Goal: Information Seeking & Learning: Learn about a topic

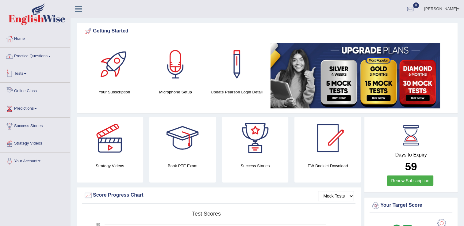
click at [47, 58] on link "Practice Questions" at bounding box center [35, 55] width 70 height 15
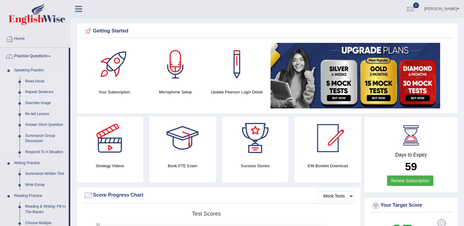
click at [46, 102] on link "Describe Image" at bounding box center [45, 103] width 46 height 11
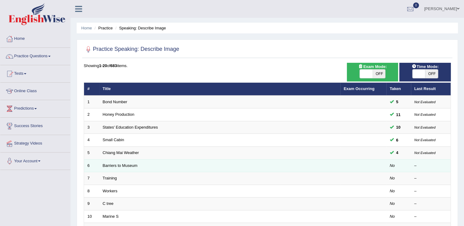
click at [173, 167] on td "Barriers to Museum" at bounding box center [219, 165] width 241 height 13
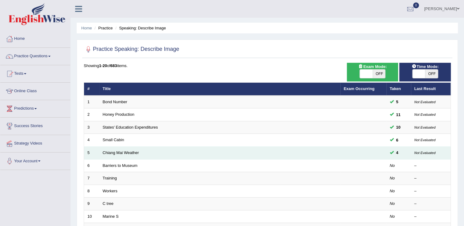
click at [148, 155] on td "Chiang Mai Weather" at bounding box center [219, 153] width 241 height 13
click at [131, 154] on link "Chiang Mai Weather" at bounding box center [121, 153] width 36 height 5
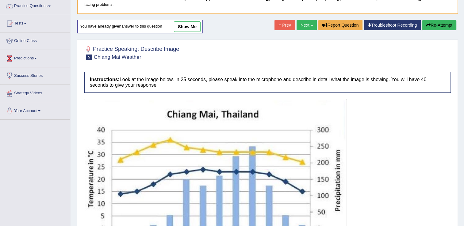
scroll to position [117, 0]
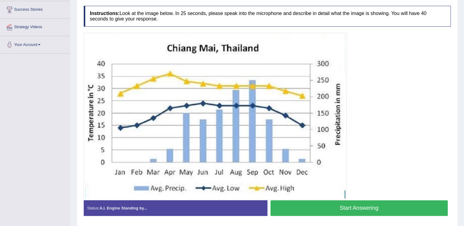
click at [384, 203] on button "Start Answering" at bounding box center [360, 209] width 178 height 16
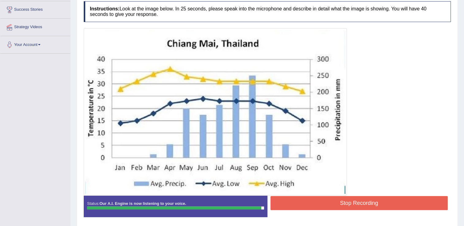
click at [370, 207] on button "Stop Recording" at bounding box center [360, 203] width 178 height 14
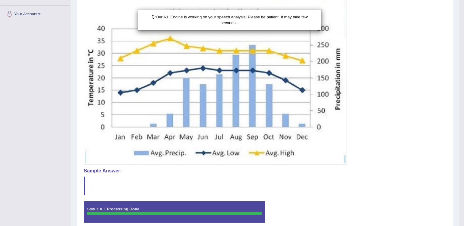
scroll to position [174, 0]
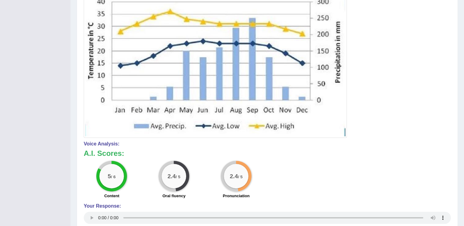
drag, startPoint x: 467, startPoint y: 81, endPoint x: 468, endPoint y: 168, distance: 87.4
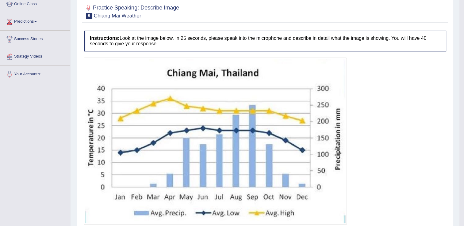
scroll to position [23, 0]
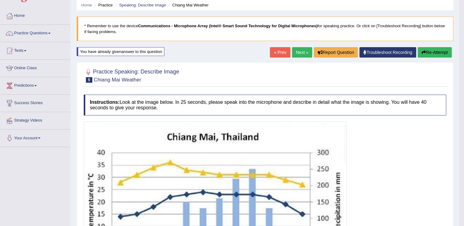
click at [425, 55] on button "Re-Attempt" at bounding box center [435, 52] width 34 height 10
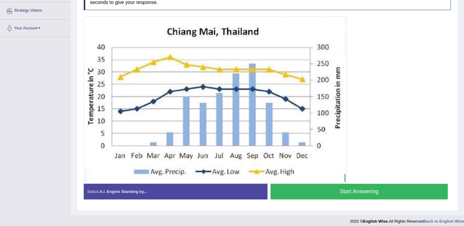
scroll to position [134, 0]
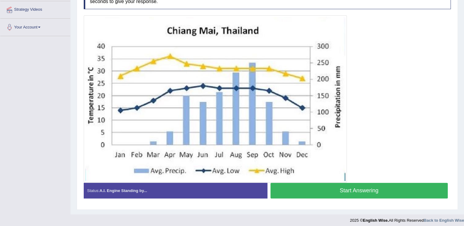
click at [372, 190] on button "Start Answering" at bounding box center [360, 191] width 178 height 16
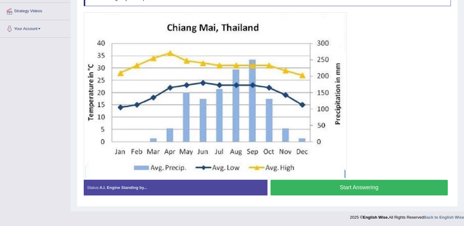
click at [372, 190] on button "Start Answering" at bounding box center [360, 188] width 178 height 16
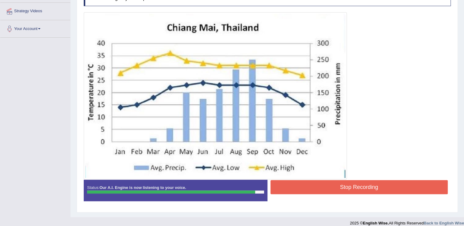
click at [372, 190] on button "Stop Recording" at bounding box center [360, 187] width 178 height 14
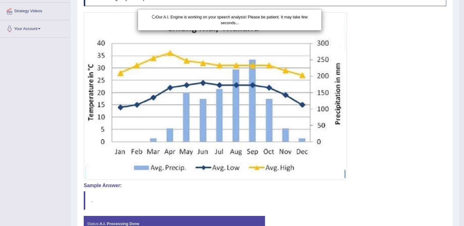
scroll to position [174, 0]
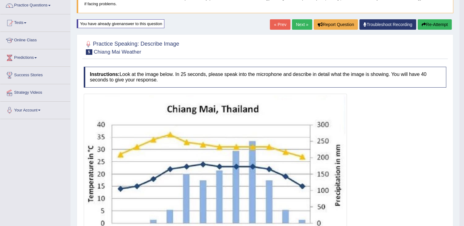
drag, startPoint x: 467, startPoint y: 92, endPoint x: 463, endPoint y: 102, distance: 11.3
click at [463, 102] on html "Toggle navigation Home Practice Questions Speaking Practice Read Aloud Repeat S…" at bounding box center [232, 62] width 464 height 226
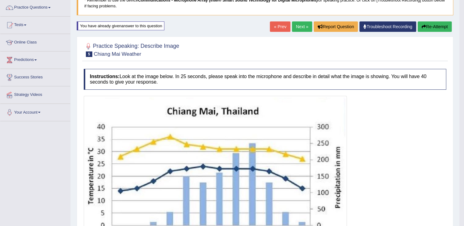
scroll to position [0, 0]
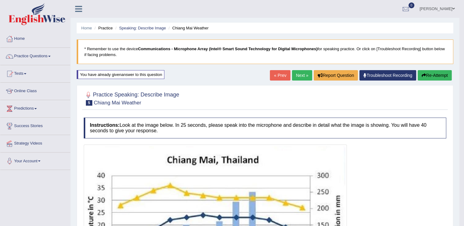
click at [431, 72] on button "Re-Attempt" at bounding box center [435, 75] width 34 height 10
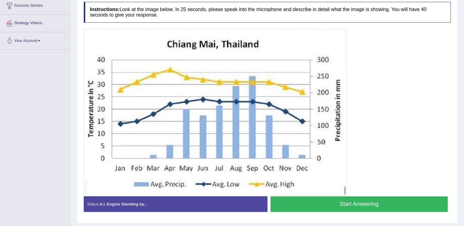
scroll to position [123, 0]
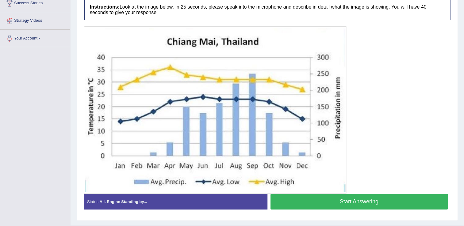
click at [342, 204] on button "Start Answering" at bounding box center [360, 202] width 178 height 16
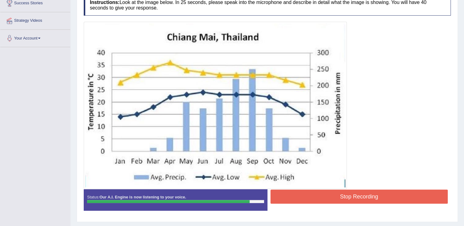
click at [342, 196] on button "Stop Recording" at bounding box center [360, 197] width 178 height 14
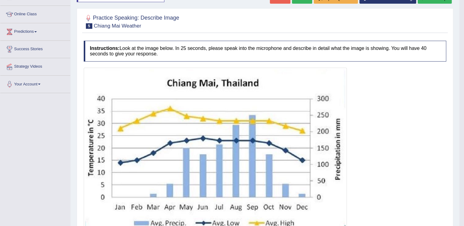
scroll to position [8, 0]
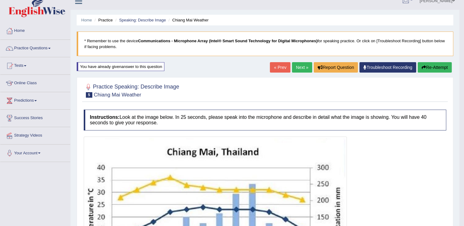
click at [436, 67] on button "Re-Attempt" at bounding box center [435, 67] width 34 height 10
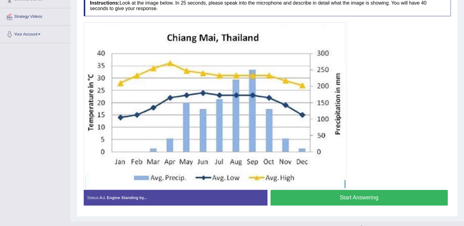
scroll to position [128, 0]
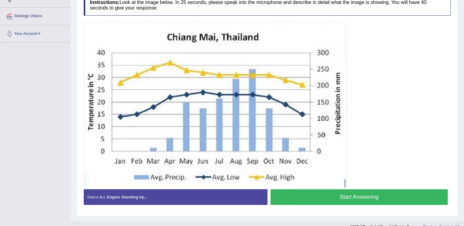
click at [357, 194] on button "Start Answering" at bounding box center [360, 198] width 178 height 16
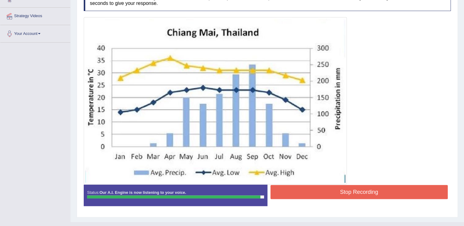
click at [357, 194] on button "Stop Recording" at bounding box center [360, 192] width 178 height 14
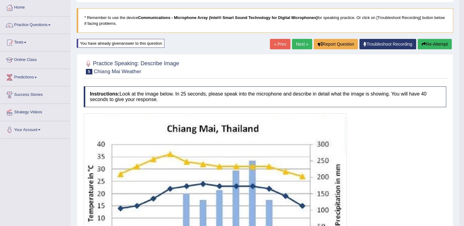
scroll to position [0, 0]
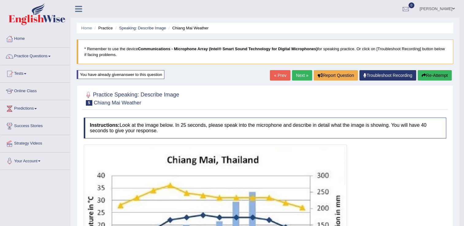
drag, startPoint x: 465, startPoint y: 94, endPoint x: 470, endPoint y: 63, distance: 31.3
click at [464, 63] on html "Toggle navigation Home Practice Questions Speaking Practice Read Aloud Repeat S…" at bounding box center [232, 113] width 464 height 226
click at [300, 77] on link "Next »" at bounding box center [302, 75] width 20 height 10
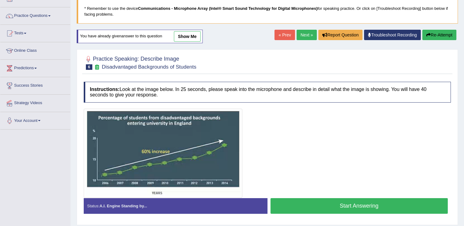
scroll to position [43, 0]
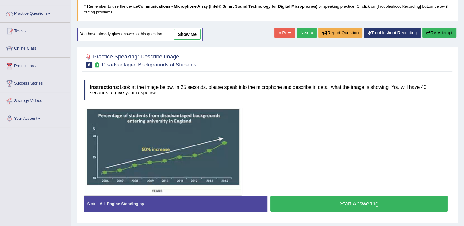
click at [353, 201] on button "Start Answering" at bounding box center [360, 204] width 178 height 16
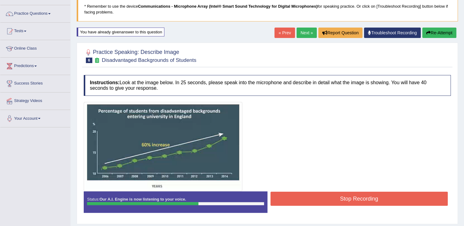
click at [353, 201] on button "Stop Recording" at bounding box center [360, 199] width 178 height 14
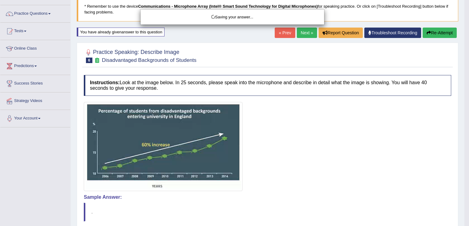
click at [436, 35] on div "Saving your answer..." at bounding box center [234, 113] width 469 height 226
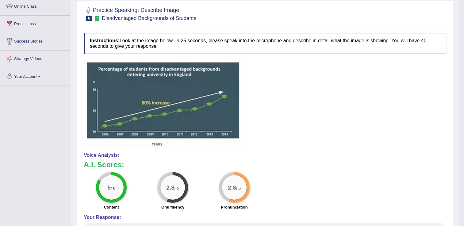
scroll to position [19, 0]
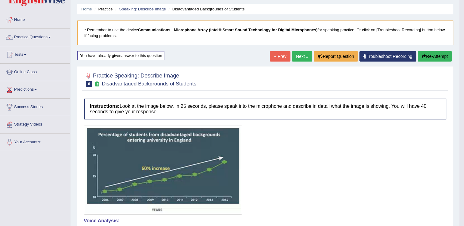
click at [433, 59] on button "Re-Attempt" at bounding box center [435, 56] width 34 height 10
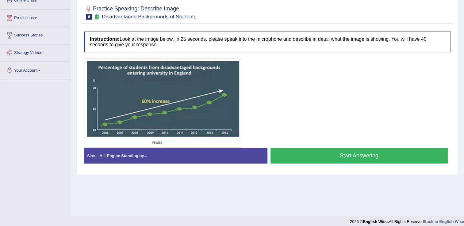
scroll to position [96, 0]
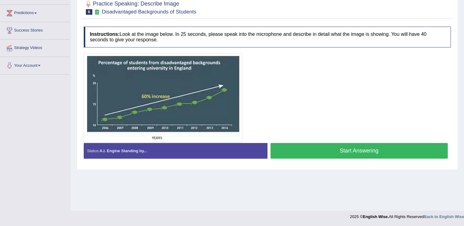
click at [378, 149] on button "Start Answering" at bounding box center [360, 151] width 178 height 16
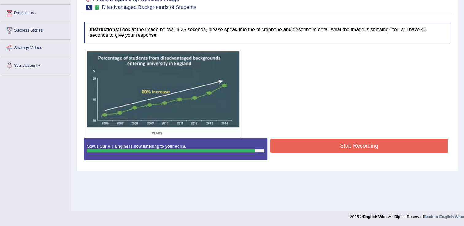
click at [378, 149] on button "Stop Recording" at bounding box center [360, 146] width 178 height 14
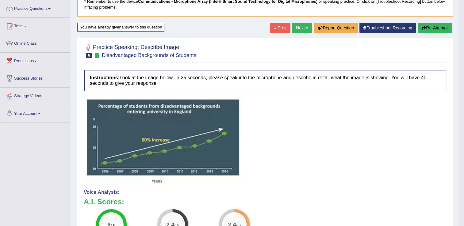
scroll to position [6, 0]
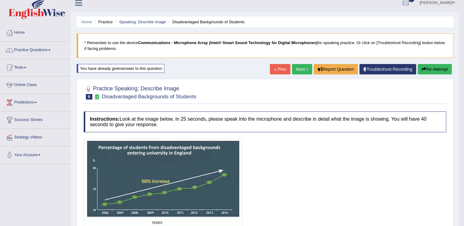
drag, startPoint x: 466, startPoint y: 86, endPoint x: 467, endPoint y: 97, distance: 10.5
click at [464, 97] on html "Toggle navigation Home Practice Questions Speaking Practice Read Aloud Repeat S…" at bounding box center [232, 107] width 464 height 226
click at [434, 65] on button "Re-Attempt" at bounding box center [435, 69] width 34 height 10
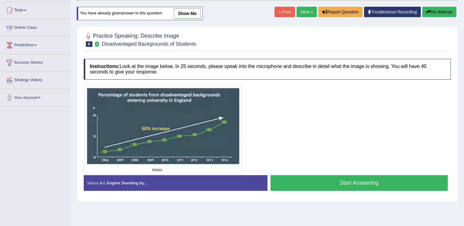
scroll to position [66, 0]
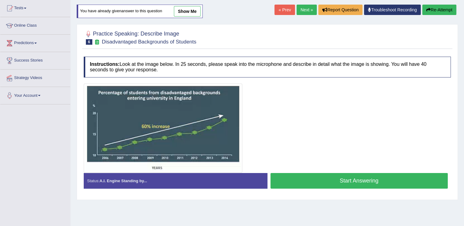
click at [375, 179] on button "Start Answering" at bounding box center [360, 181] width 178 height 16
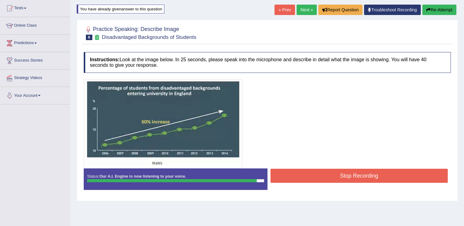
click at [375, 179] on button "Stop Recording" at bounding box center [360, 176] width 178 height 14
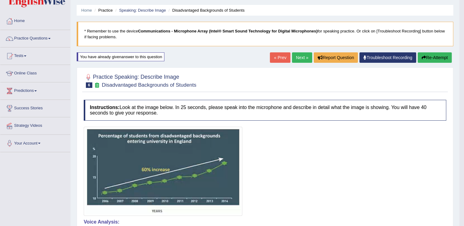
scroll to position [4, 0]
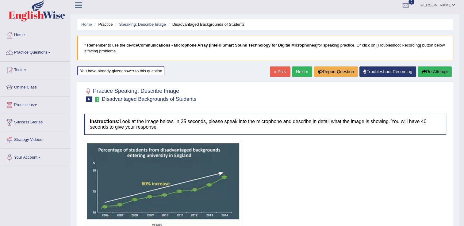
drag, startPoint x: 466, startPoint y: 60, endPoint x: 470, endPoint y: 73, distance: 13.1
click at [464, 73] on html "Toggle navigation Home Practice Questions Speaking Practice Read Aloud Repeat S…" at bounding box center [232, 109] width 464 height 226
click at [432, 74] on button "Re-Attempt" at bounding box center [435, 72] width 34 height 10
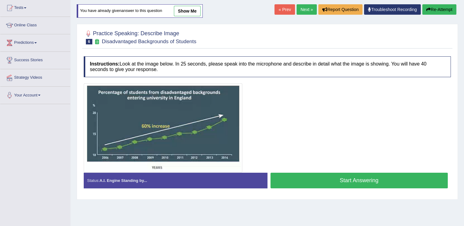
scroll to position [67, 0]
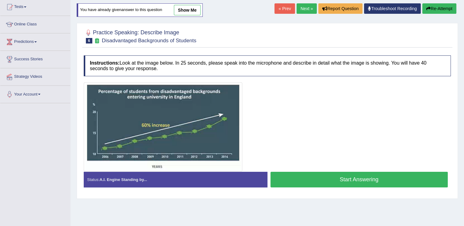
click at [358, 178] on button "Start Answering" at bounding box center [360, 180] width 178 height 16
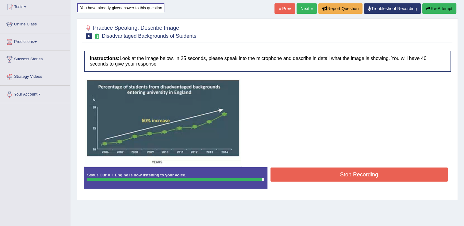
click at [358, 178] on button "Stop Recording" at bounding box center [360, 175] width 178 height 14
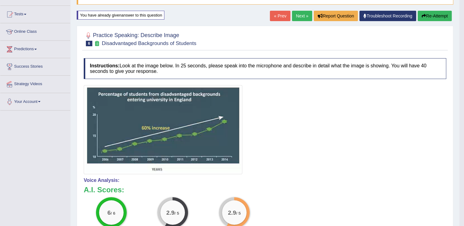
scroll to position [25, 0]
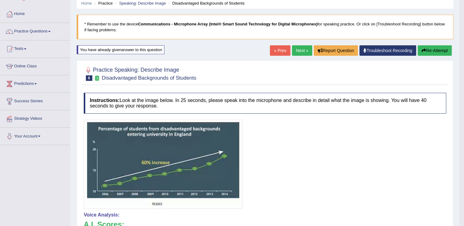
click at [303, 52] on link "Next »" at bounding box center [302, 50] width 20 height 10
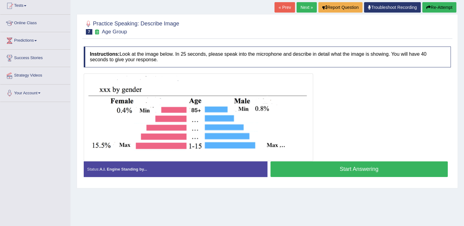
scroll to position [69, 0]
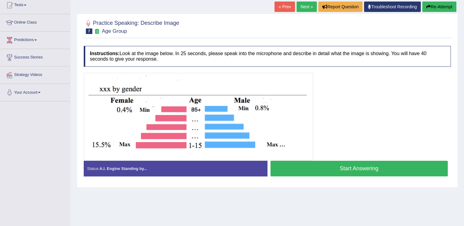
click at [401, 165] on button "Start Answering" at bounding box center [360, 169] width 178 height 16
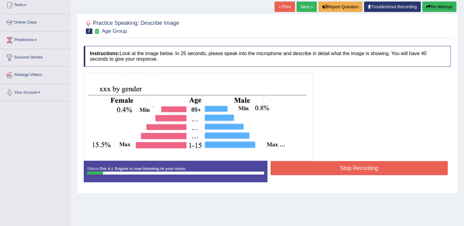
click at [401, 165] on button "Stop Recording" at bounding box center [360, 168] width 178 height 14
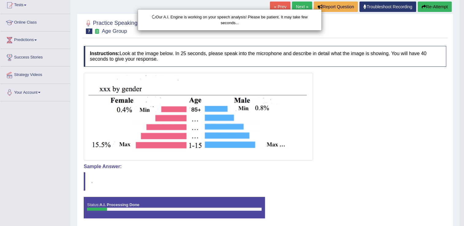
scroll to position [0, 0]
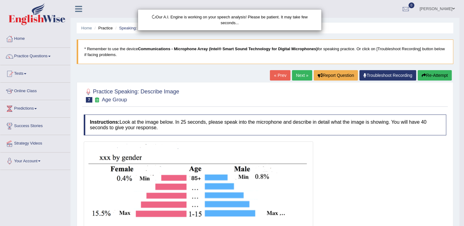
click at [464, 56] on html "Toggle navigation Home Practice Questions Speaking Practice Read Aloud Repeat S…" at bounding box center [232, 113] width 464 height 226
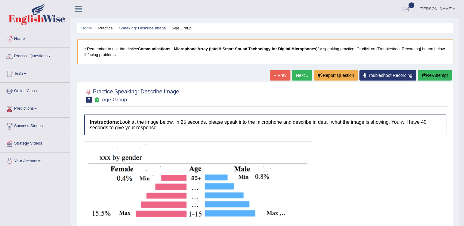
click at [439, 75] on button "Re-Attempt" at bounding box center [435, 75] width 34 height 10
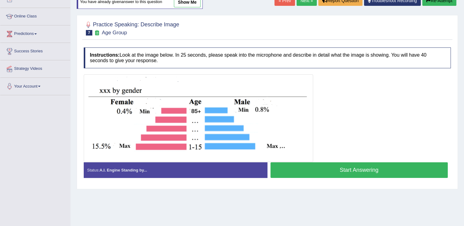
scroll to position [76, 0]
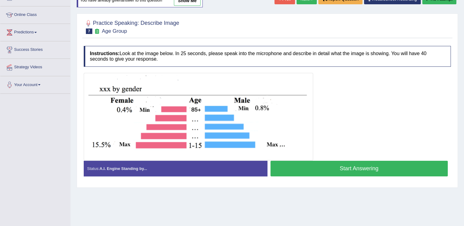
click at [337, 165] on button "Start Answering" at bounding box center [360, 169] width 178 height 16
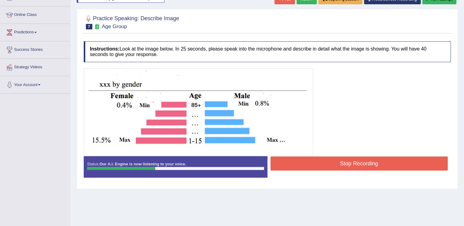
click at [337, 165] on button "Stop Recording" at bounding box center [360, 164] width 178 height 14
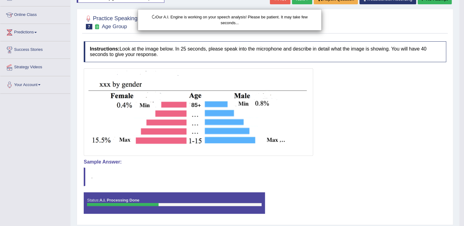
click at [431, 4] on div "Our A.I. Engine is working on your speech analysis! Please be patient. It may t…" at bounding box center [232, 113] width 464 height 226
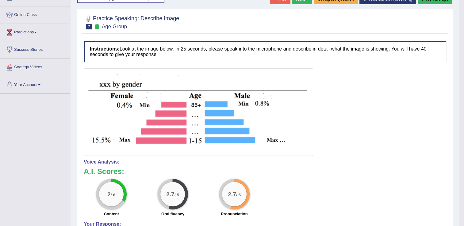
scroll to position [0, 0]
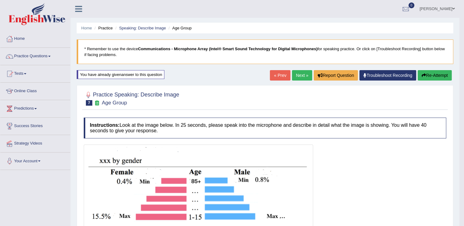
click at [439, 74] on button "Re-Attempt" at bounding box center [435, 75] width 34 height 10
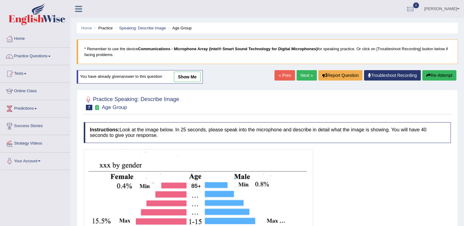
scroll to position [96, 0]
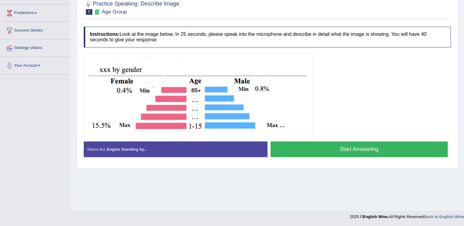
click at [345, 152] on button "Start Answering" at bounding box center [360, 150] width 178 height 16
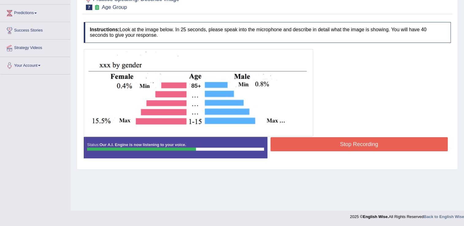
click at [347, 142] on button "Stop Recording" at bounding box center [360, 144] width 178 height 14
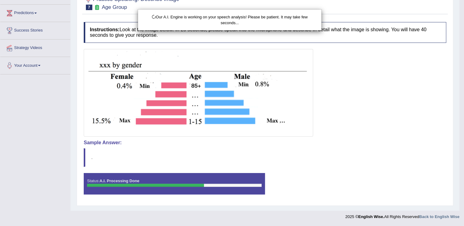
scroll to position [38, 0]
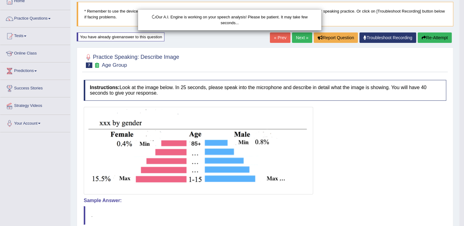
click at [462, 139] on html "Toggle navigation Home Practice Questions Speaking Practice Read Aloud Repeat S…" at bounding box center [232, 75] width 464 height 226
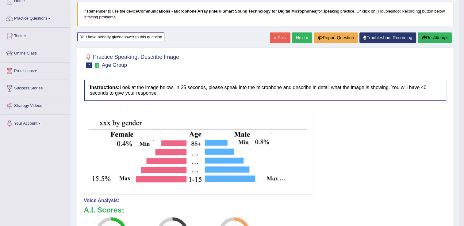
click at [438, 37] on button "Re-Attempt" at bounding box center [435, 38] width 34 height 10
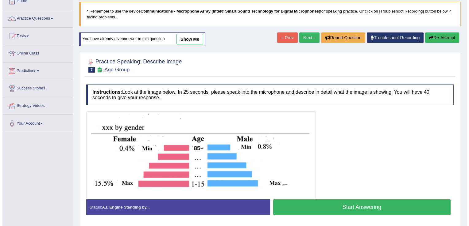
scroll to position [96, 0]
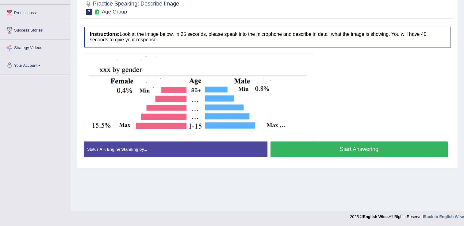
click at [357, 146] on button "Start Answering" at bounding box center [360, 150] width 178 height 16
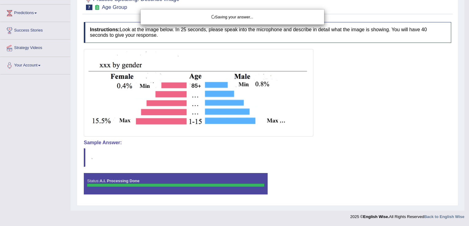
click at [465, 106] on div "Saving your answer..." at bounding box center [234, 113] width 469 height 226
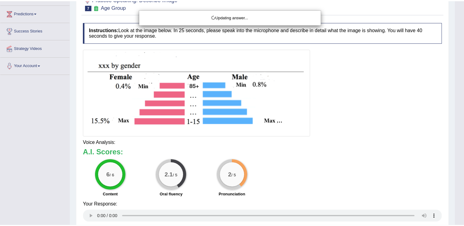
scroll to position [96, 0]
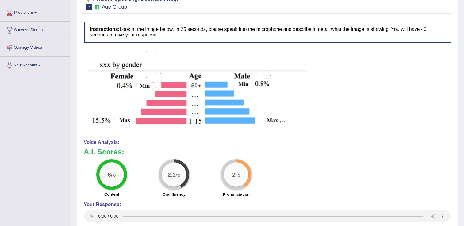
drag, startPoint x: 467, startPoint y: 88, endPoint x: 470, endPoint y: 125, distance: 36.3
click at [464, 125] on html "Toggle navigation Home Practice Questions Speaking Practice Read Aloud Repeat S…" at bounding box center [232, 17] width 464 height 226
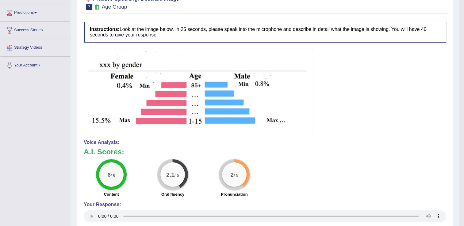
scroll to position [0, 0]
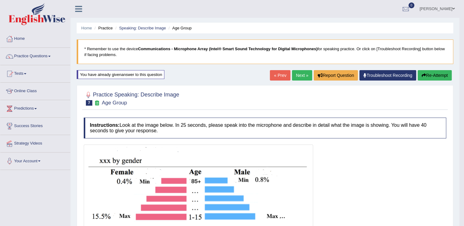
click at [440, 77] on button "Re-Attempt" at bounding box center [435, 75] width 34 height 10
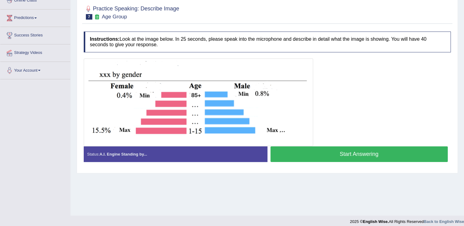
scroll to position [92, 0]
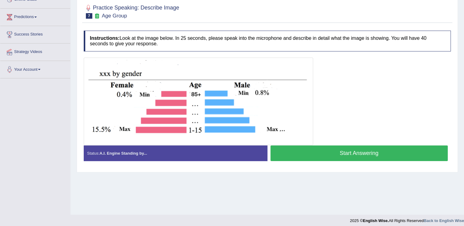
click at [292, 155] on button "Start Answering" at bounding box center [360, 154] width 178 height 16
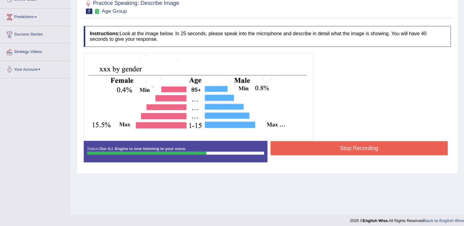
click at [292, 155] on div "Stop Recording" at bounding box center [359, 149] width 184 height 16
click at [292, 152] on button "Stop Recording" at bounding box center [360, 148] width 178 height 14
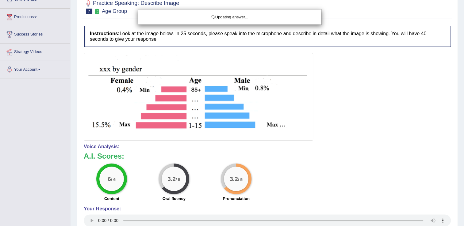
drag, startPoint x: 465, startPoint y: 111, endPoint x: 463, endPoint y: 130, distance: 18.8
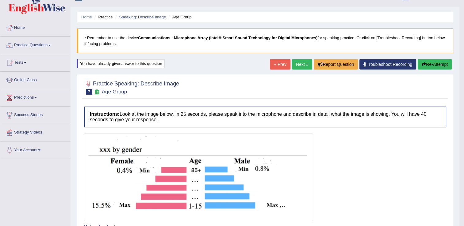
scroll to position [9, 0]
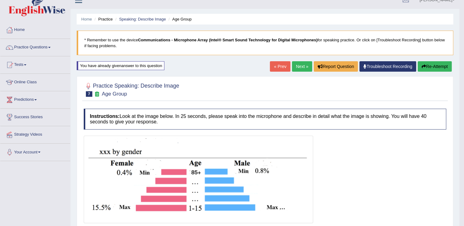
click at [447, 63] on button "Re-Attempt" at bounding box center [435, 66] width 34 height 10
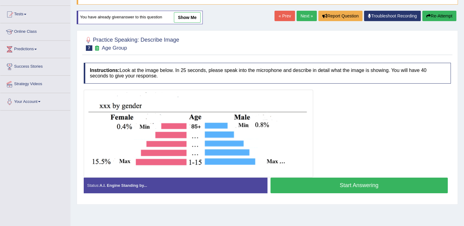
scroll to position [60, 0]
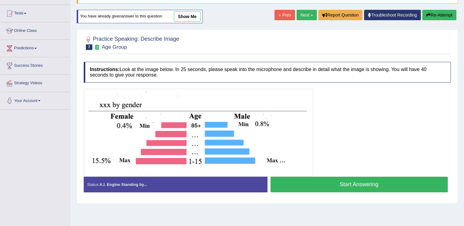
click at [317, 182] on button "Start Answering" at bounding box center [360, 185] width 178 height 16
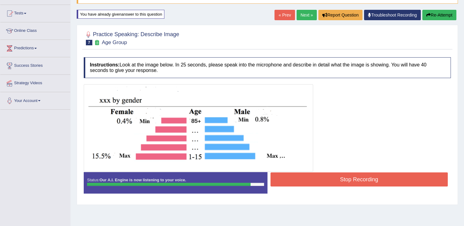
click at [317, 182] on button "Stop Recording" at bounding box center [360, 180] width 178 height 14
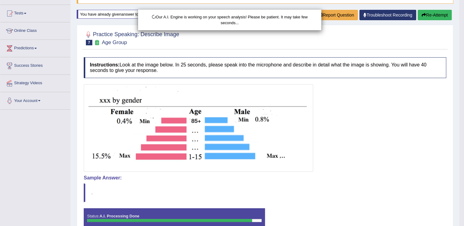
drag, startPoint x: 466, startPoint y: 86, endPoint x: 467, endPoint y: 105, distance: 18.2
click at [464, 105] on html "Toggle navigation Home Practice Questions Speaking Practice Read Aloud Repeat S…" at bounding box center [232, 53] width 464 height 226
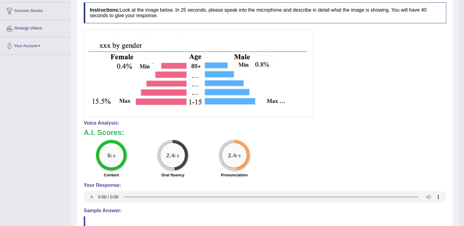
scroll to position [0, 0]
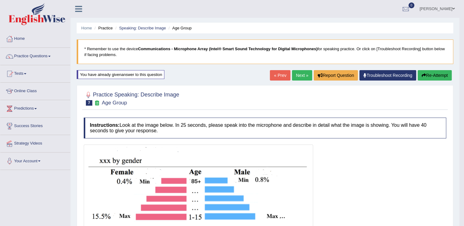
drag, startPoint x: 467, startPoint y: 105, endPoint x: 455, endPoint y: 105, distance: 12.3
click at [455, 105] on html "Toggle navigation Home Practice Questions Speaking Practice Read Aloud Repeat S…" at bounding box center [232, 113] width 464 height 226
click at [428, 79] on button "Re-Attempt" at bounding box center [435, 75] width 34 height 10
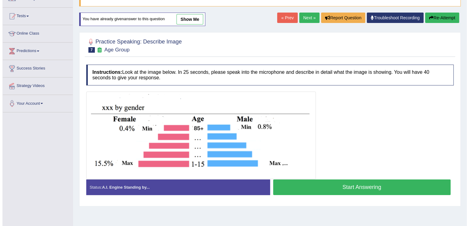
scroll to position [59, 0]
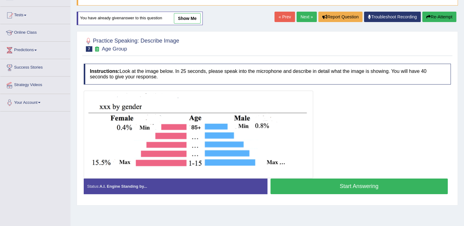
click at [349, 190] on button "Start Answering" at bounding box center [360, 187] width 178 height 16
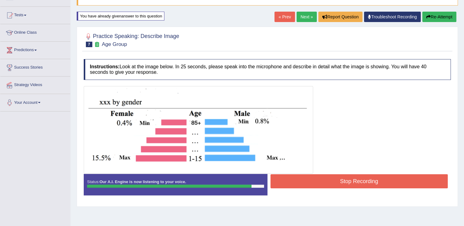
click at [371, 183] on button "Stop Recording" at bounding box center [360, 182] width 178 height 14
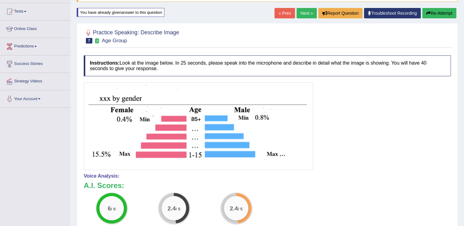
scroll to position [63, 0]
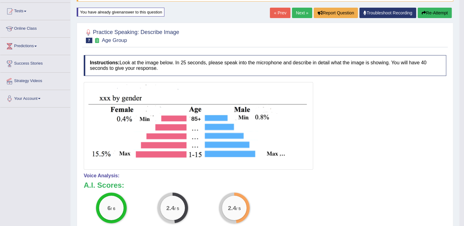
drag, startPoint x: 465, startPoint y: 94, endPoint x: 470, endPoint y: 133, distance: 38.9
click at [464, 133] on html "Toggle navigation Home Practice Questions Speaking Practice Read Aloud Repeat S…" at bounding box center [232, 50] width 464 height 226
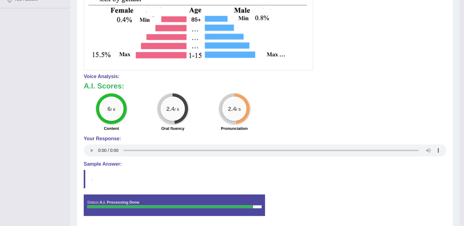
scroll to position [0, 0]
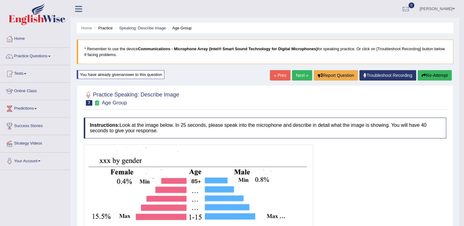
click at [304, 76] on link "Next »" at bounding box center [302, 75] width 20 height 10
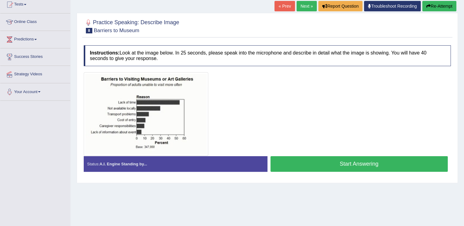
scroll to position [70, 0]
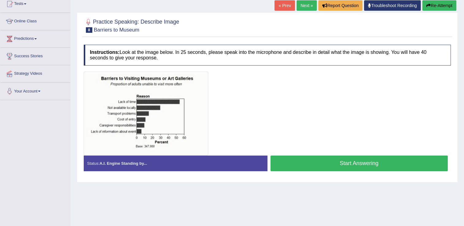
click at [383, 164] on button "Start Answering" at bounding box center [360, 164] width 178 height 16
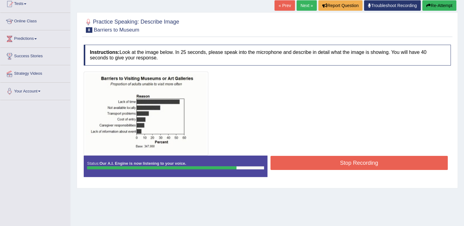
click at [383, 164] on button "Stop Recording" at bounding box center [360, 163] width 178 height 14
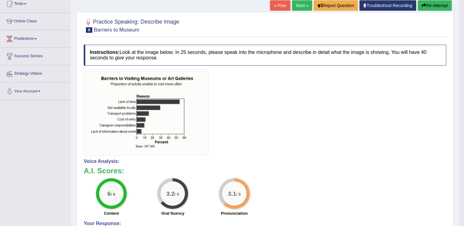
drag, startPoint x: 466, startPoint y: 82, endPoint x: 466, endPoint y: 100, distance: 18.1
click at [304, 4] on link "Next »" at bounding box center [302, 5] width 20 height 10
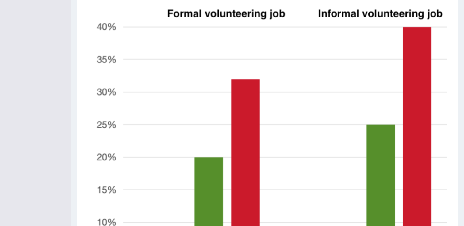
scroll to position [286, 0]
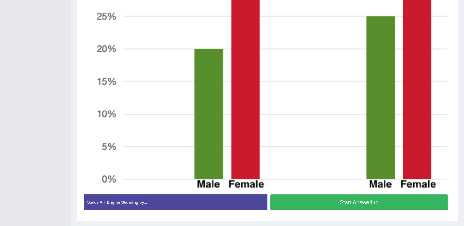
click at [429, 206] on button "Start Answering" at bounding box center [360, 203] width 178 height 16
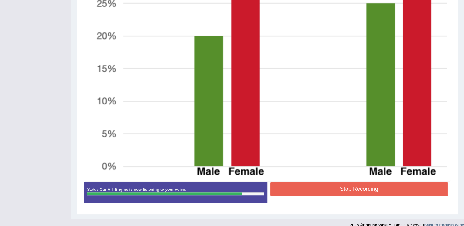
scroll to position [307, 0]
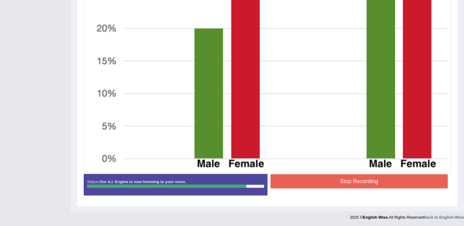
click at [400, 178] on button "Stop Recording" at bounding box center [360, 182] width 178 height 14
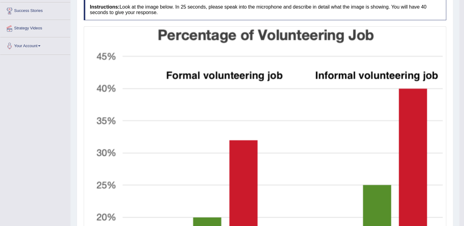
scroll to position [54, 0]
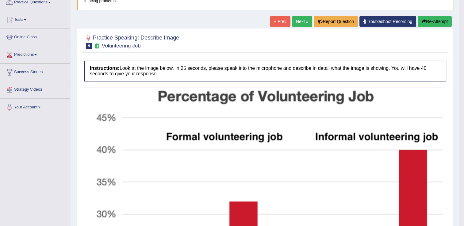
drag, startPoint x: 466, startPoint y: 156, endPoint x: 458, endPoint y: 96, distance: 60.4
click at [458, 96] on html "Toggle navigation Home Practice Questions Speaking Practice Read Aloud Repeat S…" at bounding box center [232, 59] width 464 height 226
click at [431, 18] on button "Re-Attempt" at bounding box center [435, 21] width 34 height 10
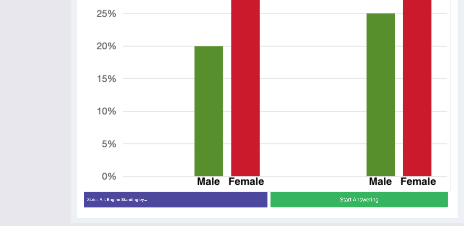
scroll to position [298, 0]
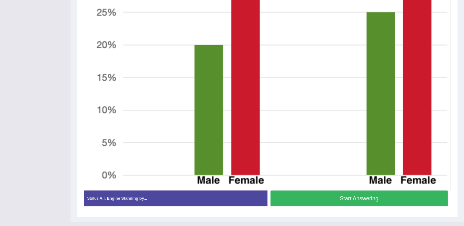
click at [436, 195] on button "Start Answering" at bounding box center [360, 199] width 178 height 16
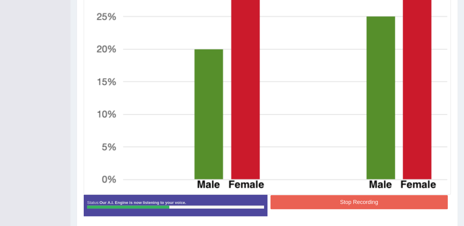
scroll to position [290, 0]
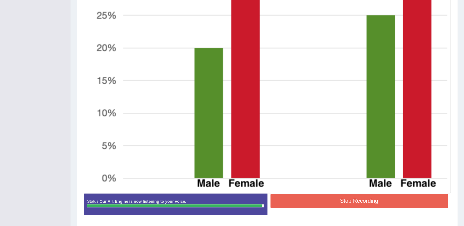
click at [427, 197] on button "Stop Recording" at bounding box center [360, 201] width 178 height 14
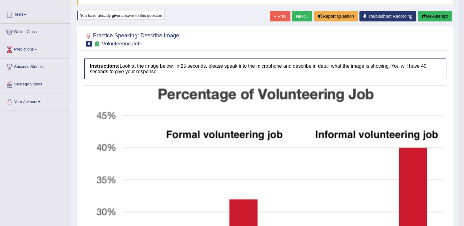
scroll to position [55, 0]
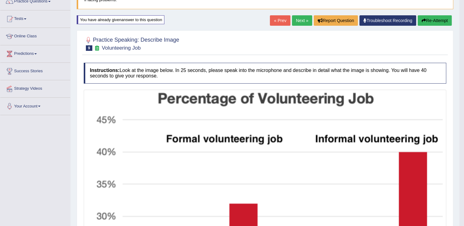
drag, startPoint x: 466, startPoint y: 118, endPoint x: 444, endPoint y: 94, distance: 32.6
click at [444, 94] on html "Toggle navigation Home Practice Questions Speaking Practice Read Aloud Repeat S…" at bounding box center [232, 58] width 464 height 226
click at [427, 18] on button "Re-Attempt" at bounding box center [435, 20] width 34 height 10
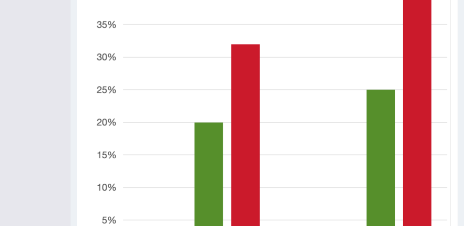
scroll to position [309, 0]
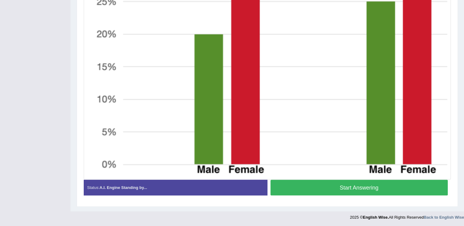
click at [400, 188] on button "Start Answering" at bounding box center [360, 188] width 178 height 16
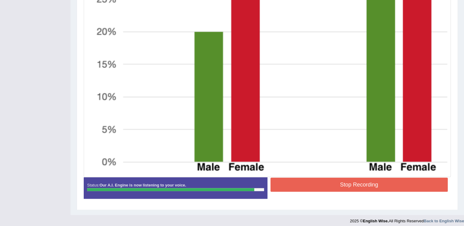
scroll to position [310, 0]
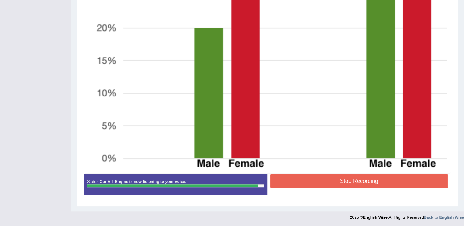
click at [408, 185] on button "Stop Recording" at bounding box center [360, 181] width 178 height 14
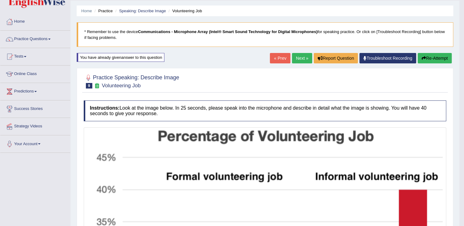
scroll to position [2, 0]
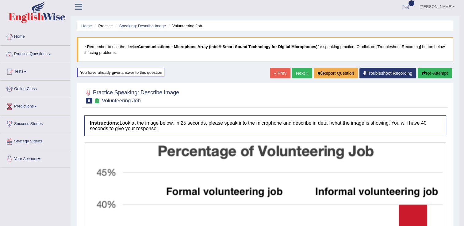
drag, startPoint x: 466, startPoint y: 129, endPoint x: 462, endPoint y: 61, distance: 67.6
click at [462, 61] on html "Toggle navigation Home Practice Questions Speaking Practice Read Aloud Repeat S…" at bounding box center [232, 111] width 464 height 226
click at [302, 76] on link "Next »" at bounding box center [302, 73] width 20 height 10
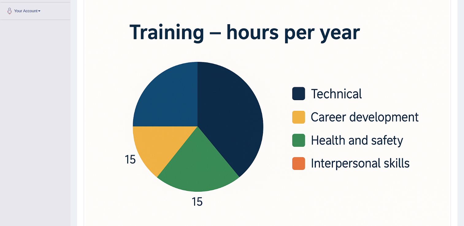
scroll to position [186, 0]
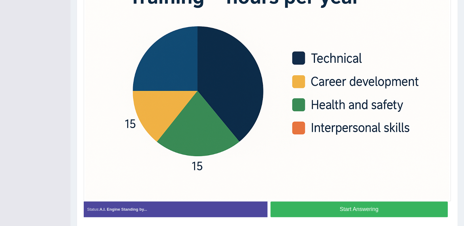
click at [381, 212] on button "Start Answering" at bounding box center [360, 210] width 178 height 16
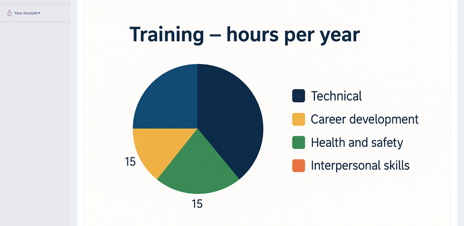
scroll to position [213, 0]
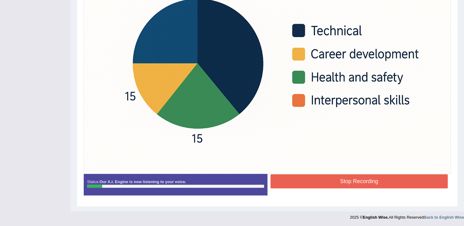
click at [388, 188] on div "Stop Recording" at bounding box center [359, 183] width 184 height 16
click at [385, 185] on button "Stop Recording" at bounding box center [360, 182] width 178 height 14
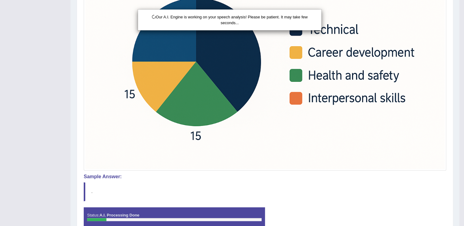
drag, startPoint x: 465, startPoint y: 143, endPoint x: 464, endPoint y: 127, distance: 15.7
click at [464, 127] on div "Our A.I. Engine is working on your speech analysis! Please be patient. It may t…" at bounding box center [232, 113] width 464 height 226
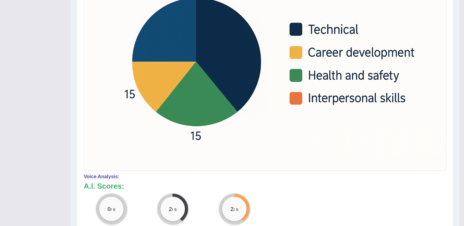
drag, startPoint x: 467, startPoint y: 141, endPoint x: 460, endPoint y: 136, distance: 9.0
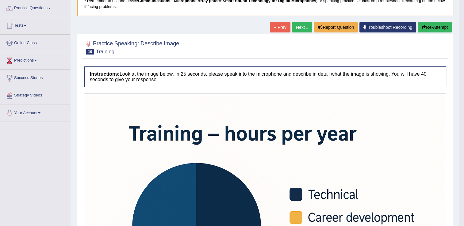
scroll to position [47, 0]
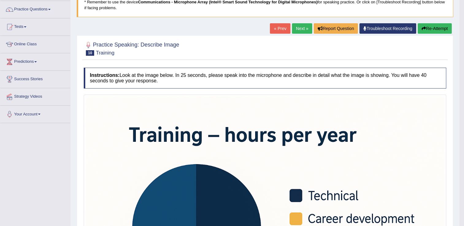
click at [424, 30] on icon "button" at bounding box center [424, 28] width 4 height 4
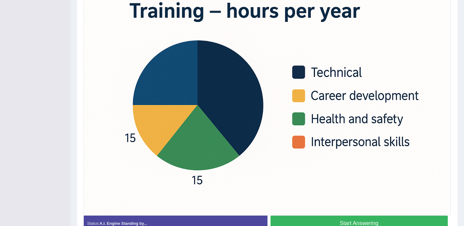
scroll to position [180, 0]
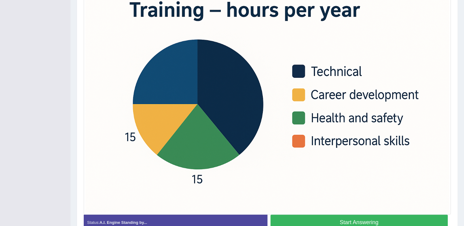
click at [360, 221] on button "Start Answering" at bounding box center [360, 223] width 178 height 16
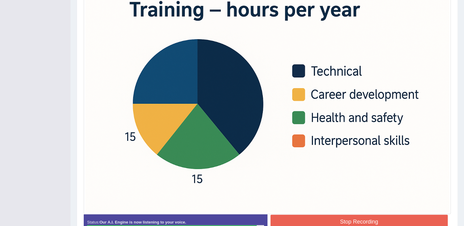
click at [387, 217] on button "Stop Recording" at bounding box center [360, 222] width 178 height 14
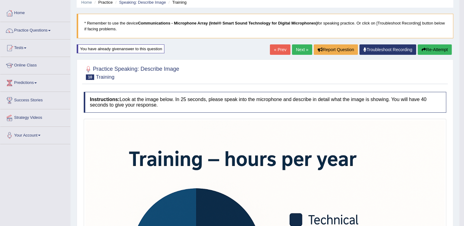
scroll to position [27, 0]
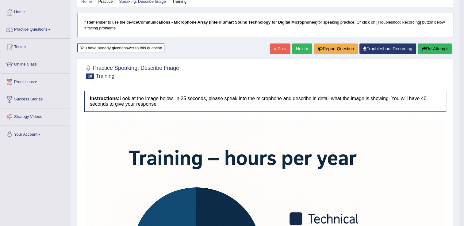
drag, startPoint x: 464, startPoint y: 141, endPoint x: 458, endPoint y: 109, distance: 33.1
click at [458, 109] on html "Toggle navigation Home Practice Questions Speaking Practice Read Aloud Repeat S…" at bounding box center [232, 86] width 464 height 226
click at [433, 52] on button "Re-Attempt" at bounding box center [435, 49] width 34 height 10
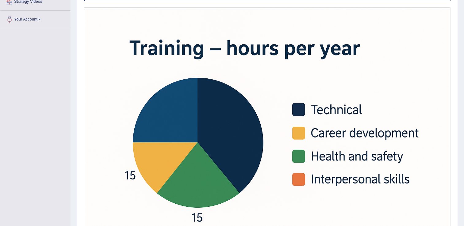
scroll to position [178, 0]
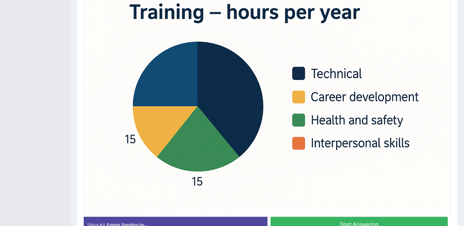
click at [369, 220] on button "Start Answering" at bounding box center [360, 225] width 178 height 16
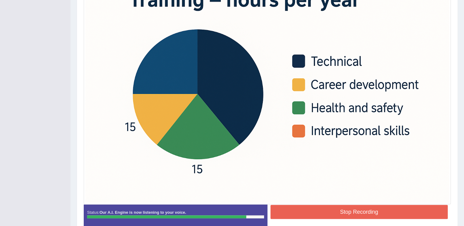
scroll to position [186, 0]
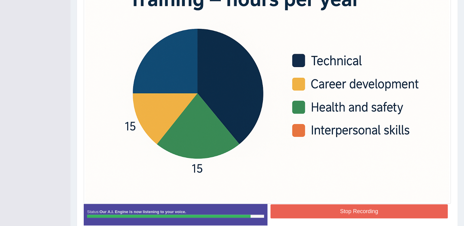
click at [396, 201] on img at bounding box center [267, 81] width 364 height 243
click at [395, 210] on button "Stop Recording" at bounding box center [360, 212] width 178 height 14
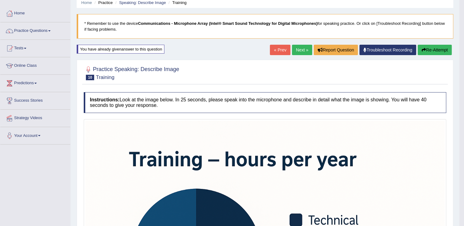
drag, startPoint x: 466, startPoint y: 112, endPoint x: 451, endPoint y: 72, distance: 42.5
click at [451, 72] on html "Toggle navigation Home Practice Questions Speaking Practice Read Aloud Repeat S…" at bounding box center [232, 88] width 464 height 226
click at [431, 47] on button "Re-Attempt" at bounding box center [435, 49] width 34 height 10
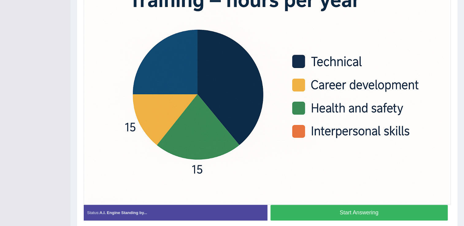
scroll to position [191, 0]
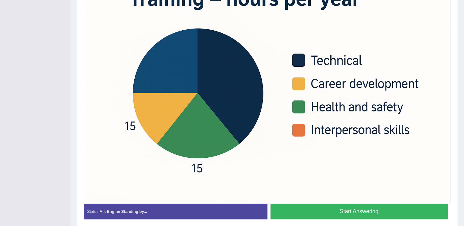
click at [397, 209] on button "Start Answering" at bounding box center [360, 212] width 178 height 16
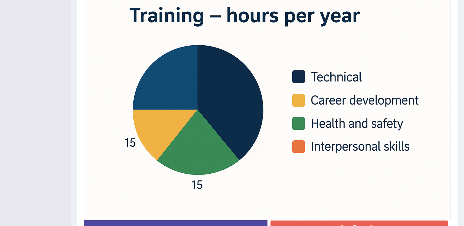
scroll to position [170, 0]
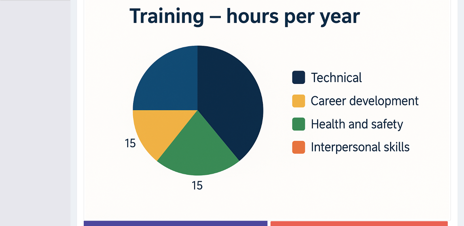
click at [385, 225] on button "Stop Recording" at bounding box center [360, 228] width 178 height 14
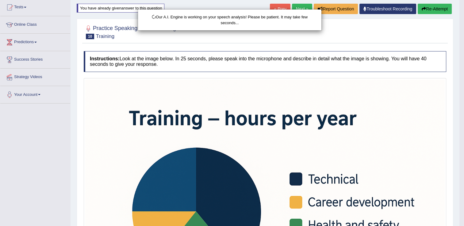
scroll to position [62, 0]
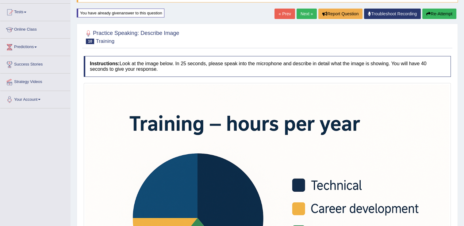
click at [433, 7] on div "Home Practice Speaking: Describe Image Training * Remember to use the device Co…" at bounding box center [267, 214] width 393 height 552
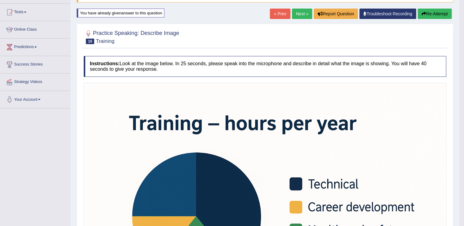
click at [435, 14] on button "Re-Attempt" at bounding box center [435, 14] width 34 height 10
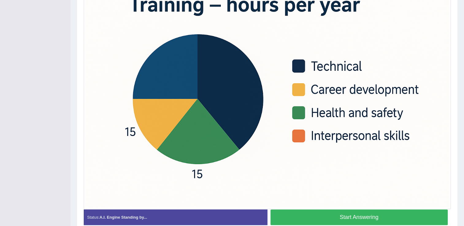
scroll to position [184, 0]
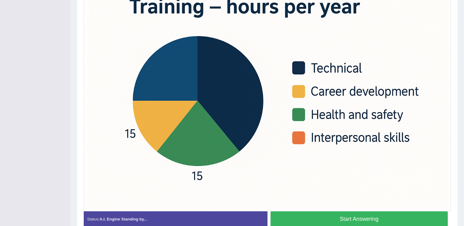
click at [360, 218] on button "Start Answering" at bounding box center [360, 220] width 178 height 16
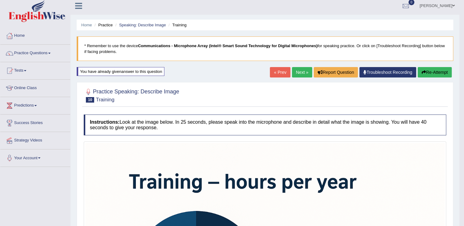
scroll to position [1, 0]
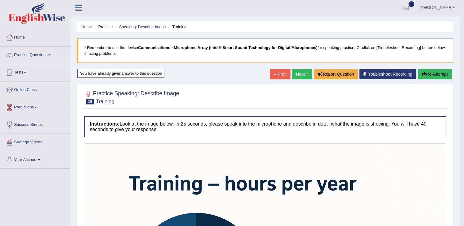
drag, startPoint x: 465, startPoint y: 125, endPoint x: 469, endPoint y: 86, distance: 39.4
click at [464, 86] on html "Toggle navigation Home Practice Questions Speaking Practice Read Aloud Repeat S…" at bounding box center [232, 112] width 464 height 226
click at [434, 73] on button "Re-Attempt" at bounding box center [435, 74] width 34 height 10
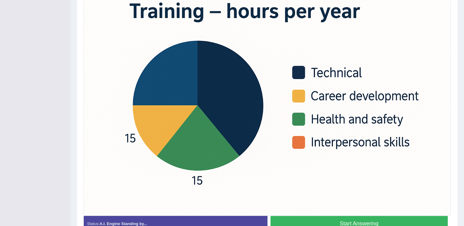
scroll to position [179, 0]
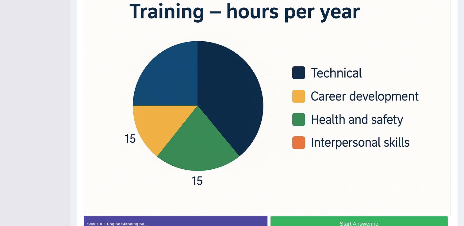
click at [381, 221] on button "Start Answering" at bounding box center [360, 225] width 178 height 16
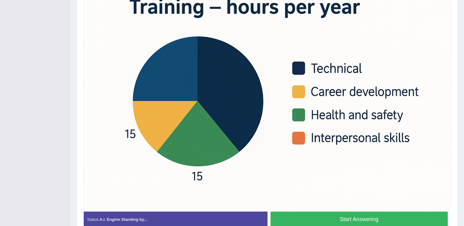
scroll to position [174, 0]
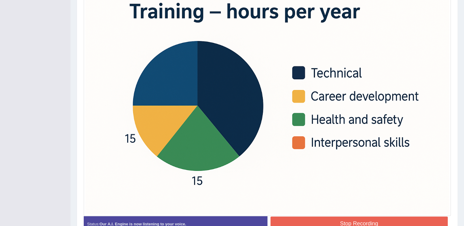
click at [386, 220] on button "Stop Recording" at bounding box center [360, 224] width 178 height 14
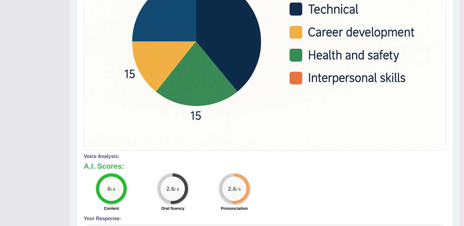
scroll to position [0, 0]
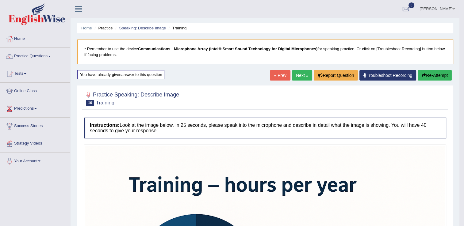
drag, startPoint x: 467, startPoint y: 90, endPoint x: 465, endPoint y: 24, distance: 66.3
click at [464, 24] on html "Toggle navigation Home Practice Questions Speaking Practice Read Aloud Repeat S…" at bounding box center [232, 113] width 464 height 226
click at [428, 71] on button "Re-Attempt" at bounding box center [435, 75] width 34 height 10
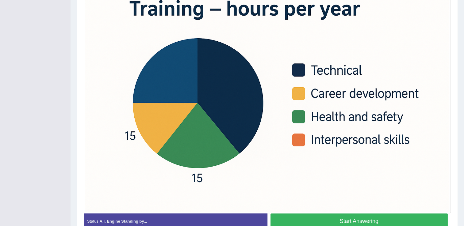
scroll to position [181, 0]
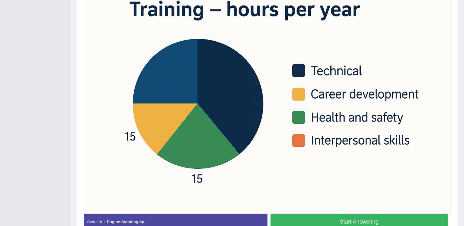
click at [375, 220] on button "Start Answering" at bounding box center [360, 222] width 178 height 16
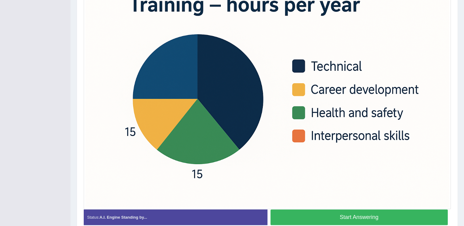
scroll to position [177, 0]
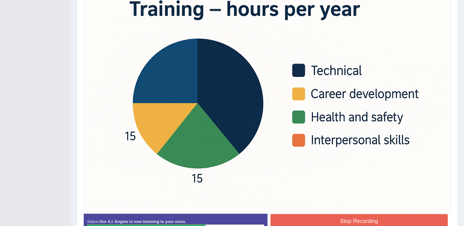
click at [375, 220] on button "Stop Recording" at bounding box center [360, 221] width 178 height 14
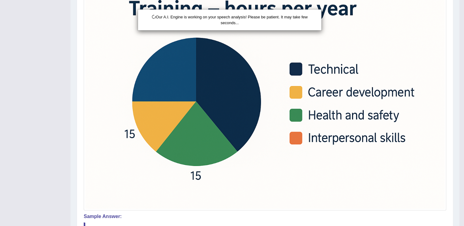
scroll to position [0, 0]
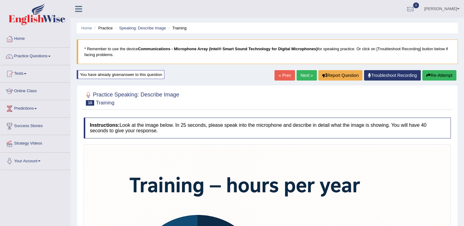
click at [440, 75] on button "Re-Attempt" at bounding box center [439, 75] width 34 height 10
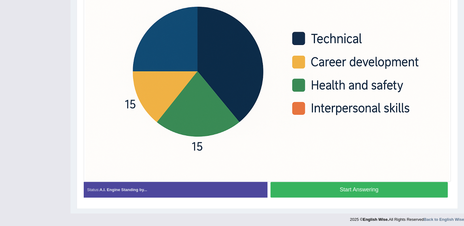
scroll to position [185, 0]
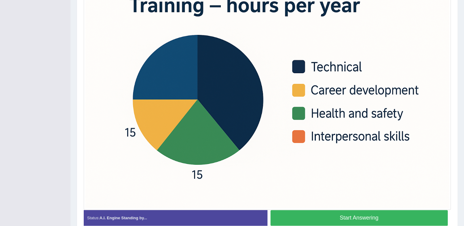
click at [380, 214] on button "Start Answering" at bounding box center [360, 218] width 178 height 16
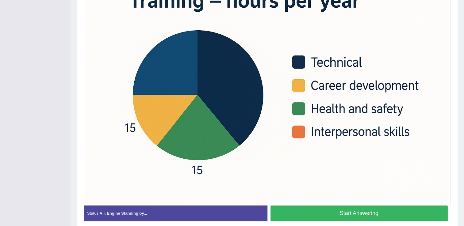
scroll to position [180, 0]
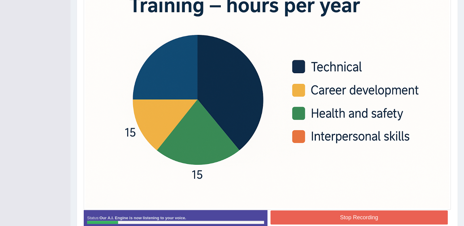
click at [380, 214] on button "Stop Recording" at bounding box center [360, 218] width 178 height 14
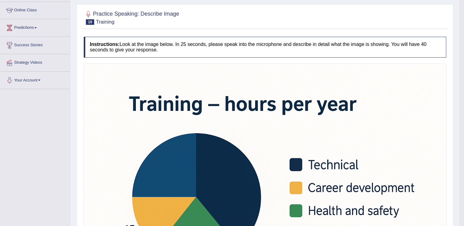
scroll to position [0, 0]
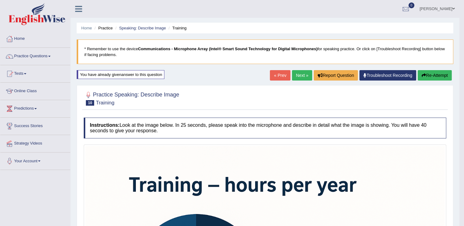
click at [438, 75] on button "Re-Attempt" at bounding box center [435, 75] width 34 height 10
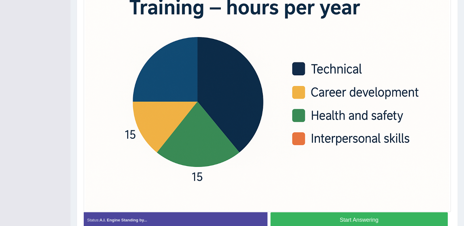
scroll to position [181, 0]
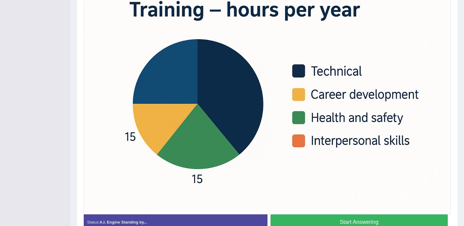
click at [388, 220] on button "Start Answering" at bounding box center [360, 223] width 178 height 16
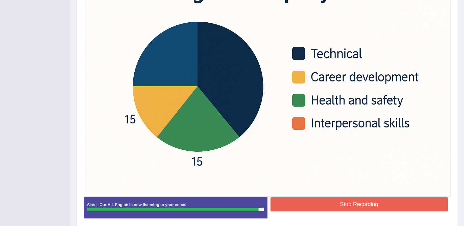
scroll to position [195, 0]
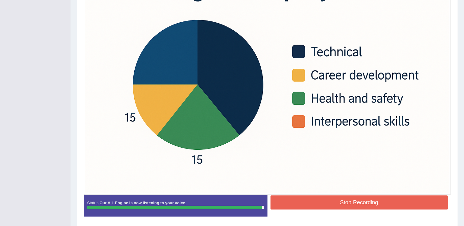
click at [408, 204] on button "Stop Recording" at bounding box center [360, 203] width 178 height 14
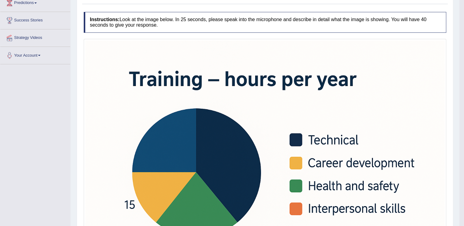
drag, startPoint x: 465, startPoint y: 154, endPoint x: 469, endPoint y: 122, distance: 31.8
click at [464, 121] on html "Toggle navigation Home Practice Questions Speaking Practice Read Aloud Repeat S…" at bounding box center [232, 7] width 464 height 226
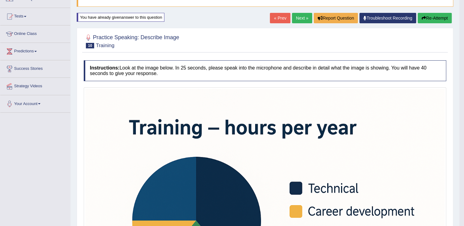
scroll to position [56, 0]
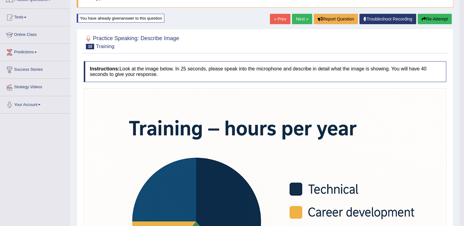
click at [428, 19] on button "Re-Attempt" at bounding box center [435, 19] width 34 height 10
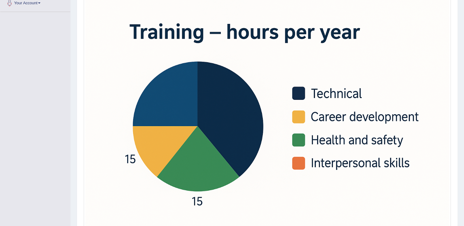
scroll to position [157, 0]
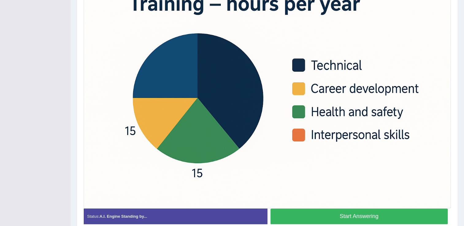
click at [385, 215] on button "Start Answering" at bounding box center [360, 217] width 178 height 16
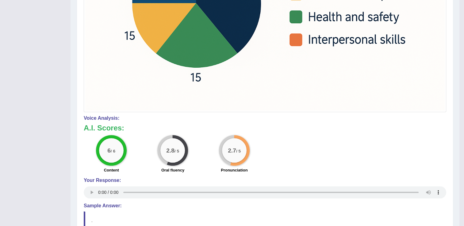
scroll to position [0, 0]
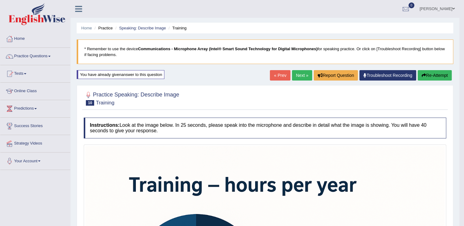
drag, startPoint x: 466, startPoint y: 104, endPoint x: 447, endPoint y: 46, distance: 61.3
click at [447, 46] on html "Toggle navigation Home Practice Questions Speaking Practice Read Aloud Repeat S…" at bounding box center [232, 113] width 464 height 226
click at [307, 75] on link "Next »" at bounding box center [302, 75] width 20 height 10
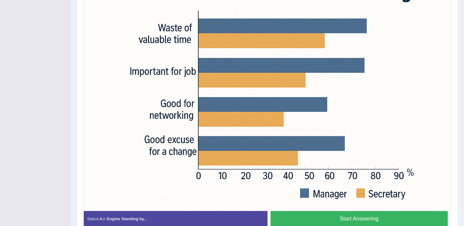
scroll to position [179, 0]
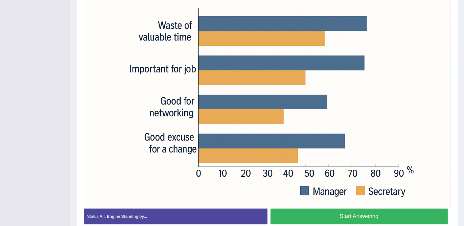
click at [389, 223] on button "Start Answering" at bounding box center [360, 217] width 178 height 16
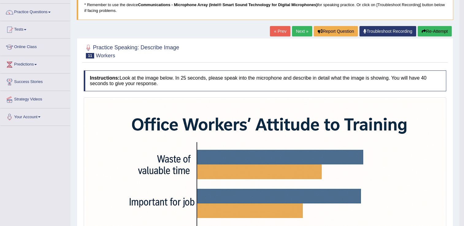
scroll to position [43, 0]
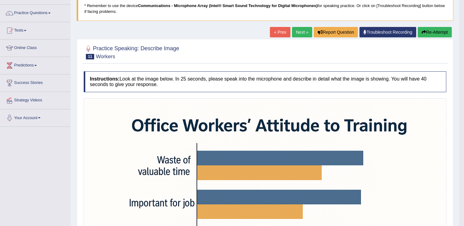
click at [439, 35] on button "Re-Attempt" at bounding box center [435, 32] width 34 height 10
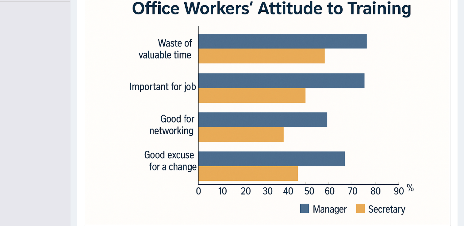
scroll to position [190, 0]
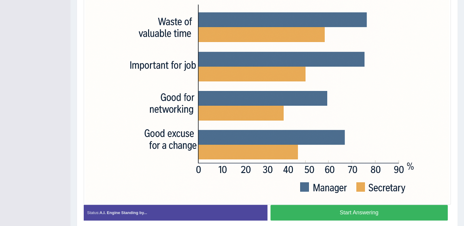
click at [394, 208] on button "Start Answering" at bounding box center [360, 213] width 178 height 16
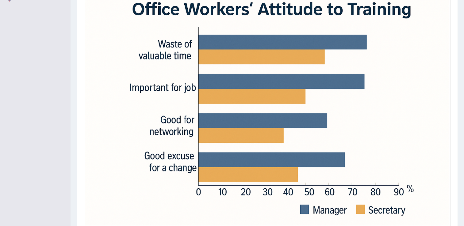
scroll to position [164, 0]
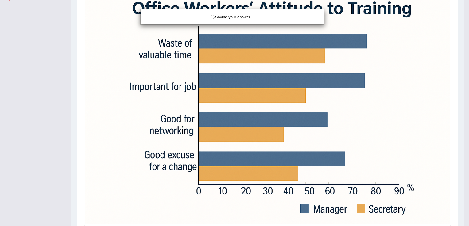
click at [437, 184] on div "Saving your answer..." at bounding box center [234, 113] width 469 height 226
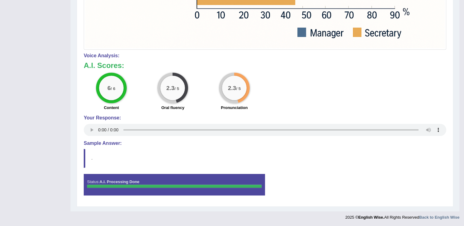
scroll to position [306, 0]
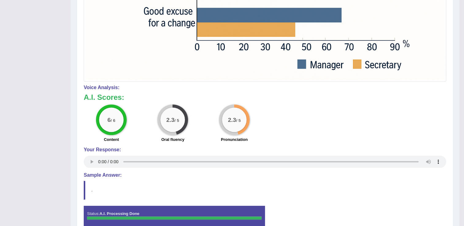
drag, startPoint x: 467, startPoint y: 99, endPoint x: 470, endPoint y: 170, distance: 71.2
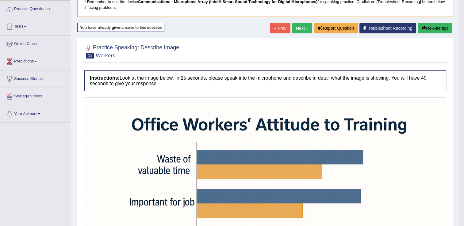
scroll to position [47, 0]
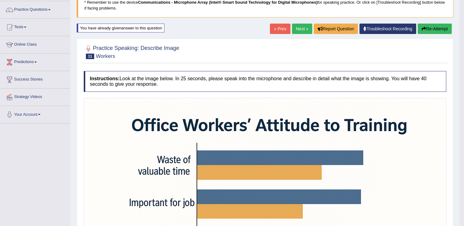
click at [431, 32] on button "Re-Attempt" at bounding box center [435, 29] width 34 height 10
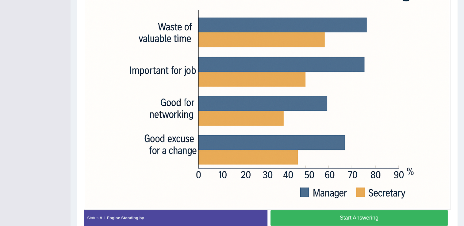
scroll to position [186, 0]
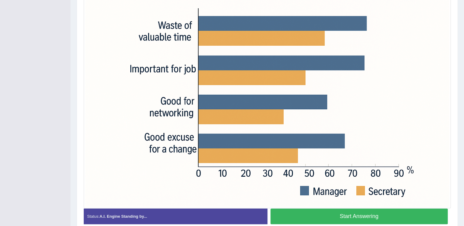
click at [402, 212] on button "Start Answering" at bounding box center [360, 217] width 178 height 16
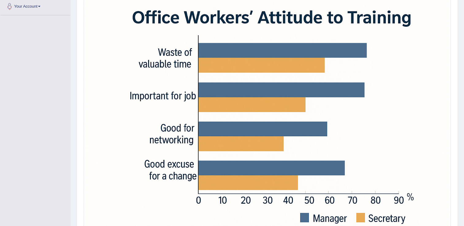
scroll to position [155, 0]
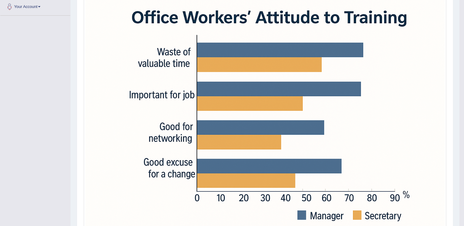
drag, startPoint x: 466, startPoint y: 144, endPoint x: 470, endPoint y: 178, distance: 34.0
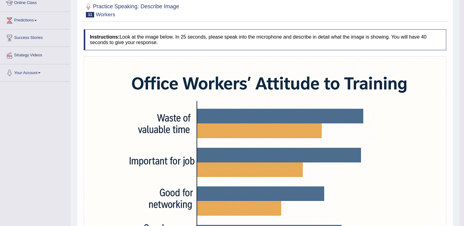
scroll to position [41, 0]
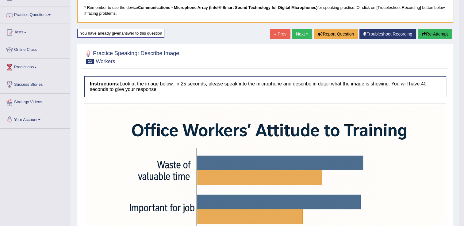
click at [435, 36] on button "Re-Attempt" at bounding box center [435, 34] width 34 height 10
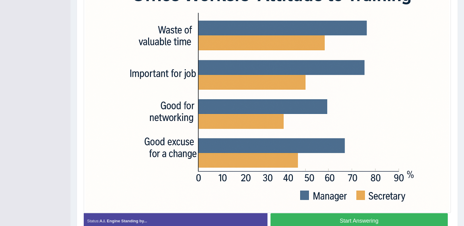
click at [393, 221] on button "Start Answering" at bounding box center [360, 221] width 178 height 16
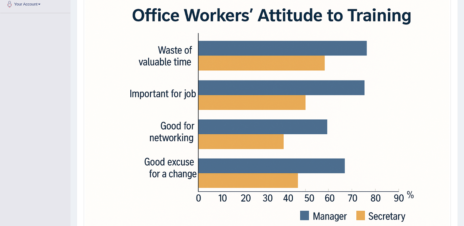
scroll to position [217, 0]
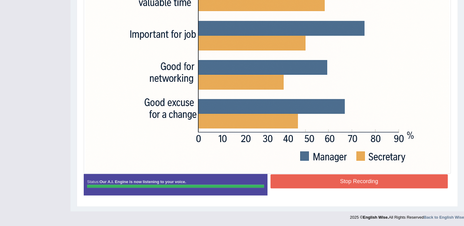
click at [398, 183] on button "Stop Recording" at bounding box center [360, 182] width 178 height 14
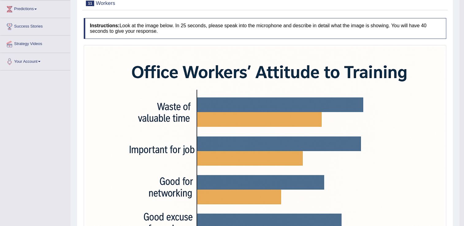
scroll to position [42, 0]
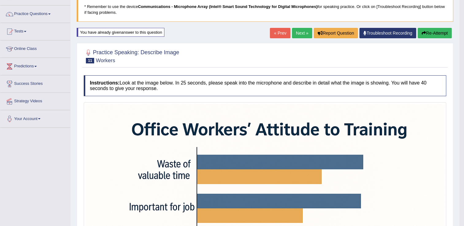
drag, startPoint x: 466, startPoint y: 116, endPoint x: 456, endPoint y: 66, distance: 50.9
click at [456, 66] on html "Toggle navigation Home Practice Questions Speaking Practice Read Aloud Repeat S…" at bounding box center [232, 71] width 464 height 226
click at [422, 36] on button "Re-Attempt" at bounding box center [435, 33] width 34 height 10
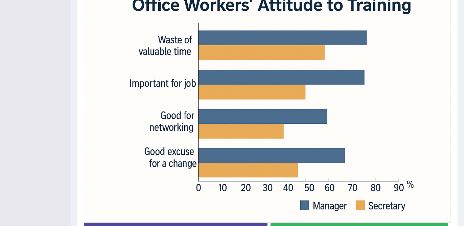
scroll to position [201, 0]
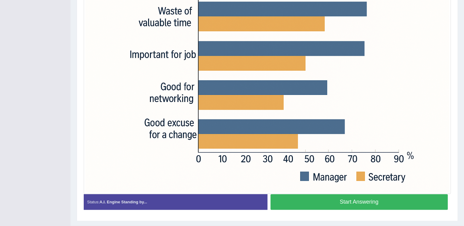
click at [384, 198] on button "Start Answering" at bounding box center [360, 202] width 178 height 16
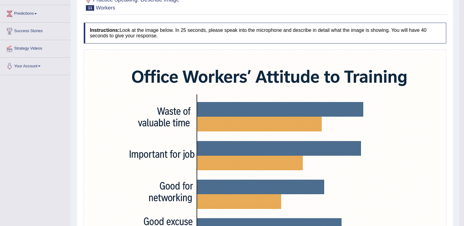
scroll to position [11, 0]
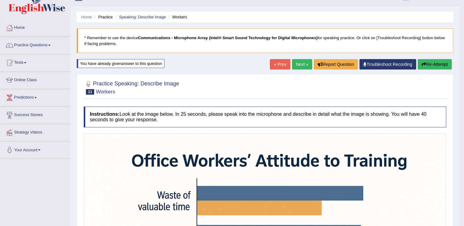
drag, startPoint x: 465, startPoint y: 109, endPoint x: 465, endPoint y: 49, distance: 59.2
click at [464, 49] on html "Toggle navigation Home Practice Questions Speaking Practice Read Aloud Repeat S…" at bounding box center [232, 102] width 464 height 226
click at [305, 62] on link "Next »" at bounding box center [302, 64] width 20 height 10
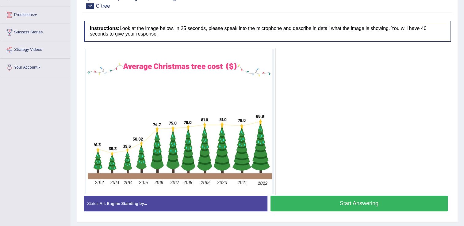
scroll to position [94, 0]
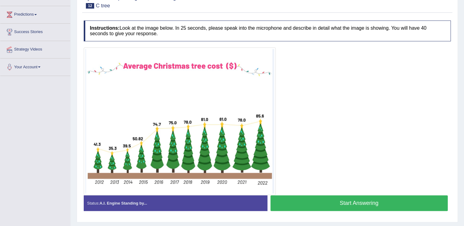
click at [359, 200] on button "Start Answering" at bounding box center [360, 204] width 178 height 16
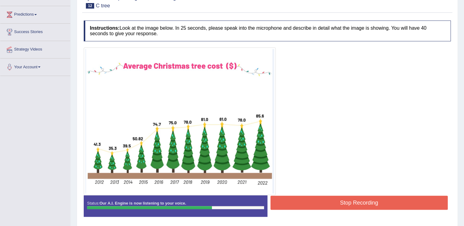
click at [359, 200] on button "Stop Recording" at bounding box center [360, 203] width 178 height 14
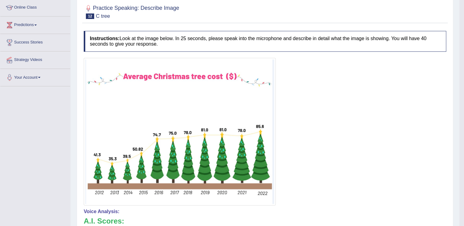
scroll to position [49, 0]
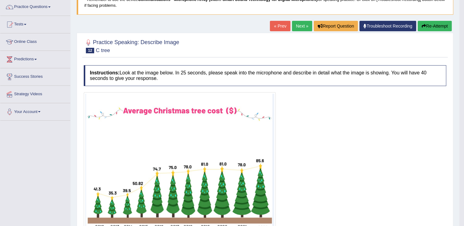
drag, startPoint x: 466, startPoint y: 85, endPoint x: 459, endPoint y: 86, distance: 7.8
click at [459, 86] on html "Toggle navigation Home Practice Questions Speaking Practice Read Aloud Repeat S…" at bounding box center [232, 64] width 464 height 226
click at [431, 29] on button "Re-Attempt" at bounding box center [435, 26] width 34 height 10
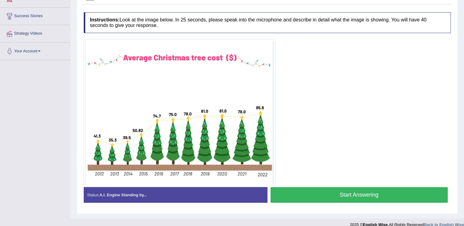
scroll to position [114, 0]
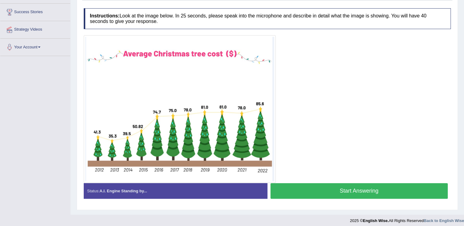
click at [339, 190] on button "Start Answering" at bounding box center [360, 191] width 178 height 16
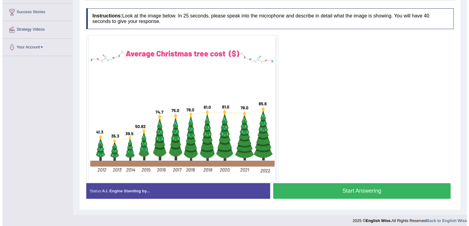
scroll to position [113, 0]
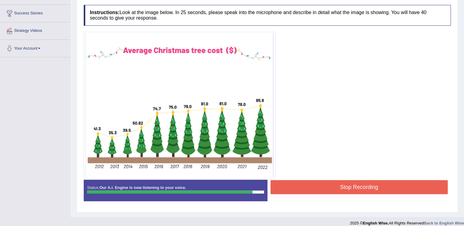
click at [339, 190] on button "Stop Recording" at bounding box center [360, 187] width 178 height 14
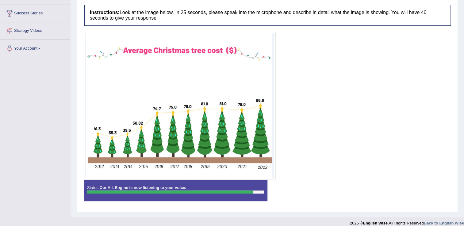
click at [339, 190] on div "Status: Our A.I. Engine is now listening to your voice. Start Answering Stop Re…" at bounding box center [267, 194] width 367 height 28
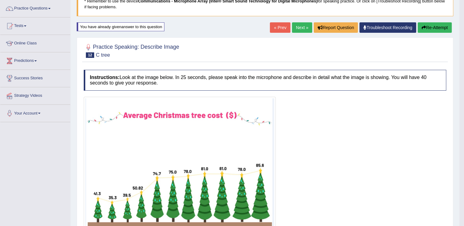
scroll to position [45, 0]
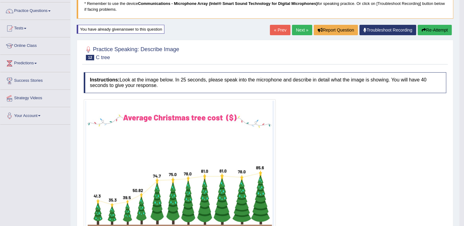
click at [437, 28] on button "Re-Attempt" at bounding box center [435, 30] width 34 height 10
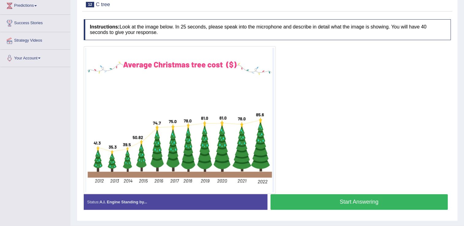
scroll to position [117, 0]
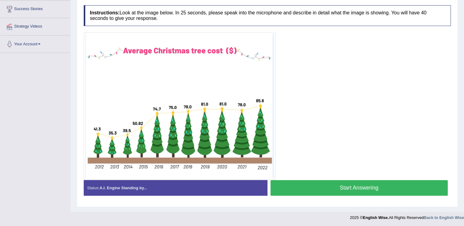
click at [341, 184] on button "Start Answering" at bounding box center [360, 188] width 178 height 16
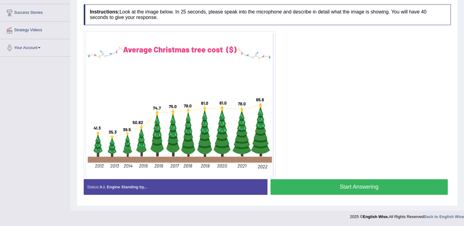
scroll to position [113, 0]
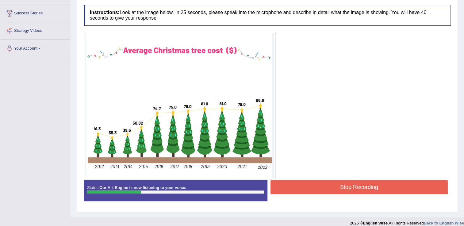
click at [341, 184] on button "Stop Recording" at bounding box center [360, 187] width 178 height 14
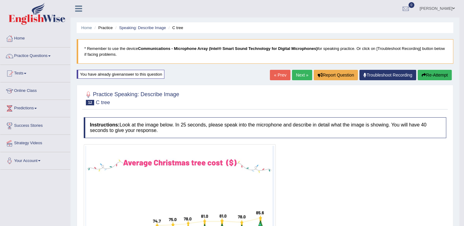
scroll to position [0, 0]
drag, startPoint x: 465, startPoint y: 155, endPoint x: 469, endPoint y: 92, distance: 62.4
click at [464, 92] on html "Toggle navigation Home Practice Questions Speaking Practice Read Aloud Repeat S…" at bounding box center [232, 113] width 464 height 226
click at [437, 75] on button "Re-Attempt" at bounding box center [435, 75] width 34 height 10
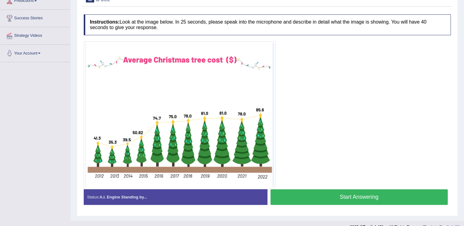
scroll to position [108, 0]
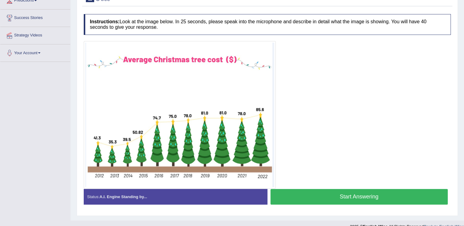
click at [352, 198] on button "Start Answering" at bounding box center [360, 197] width 178 height 16
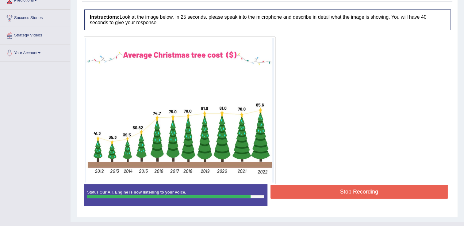
click at [347, 193] on button "Stop Recording" at bounding box center [360, 192] width 178 height 14
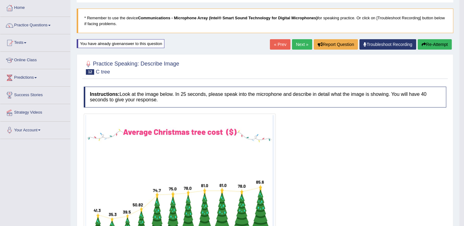
scroll to position [31, 0]
drag, startPoint x: 467, startPoint y: 90, endPoint x: 464, endPoint y: 48, distance: 42.1
click at [464, 48] on html "Toggle navigation Home Practice Questions Speaking Practice Read Aloud Repeat S…" at bounding box center [232, 82] width 464 height 226
click at [445, 45] on button "Re-Attempt" at bounding box center [435, 45] width 34 height 10
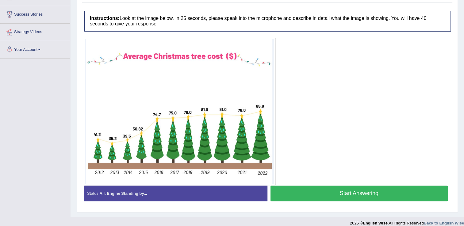
scroll to position [112, 0]
click at [340, 192] on button "Start Answering" at bounding box center [360, 194] width 178 height 16
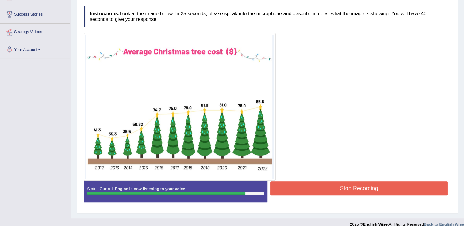
click at [340, 192] on button "Stop Recording" at bounding box center [360, 189] width 178 height 14
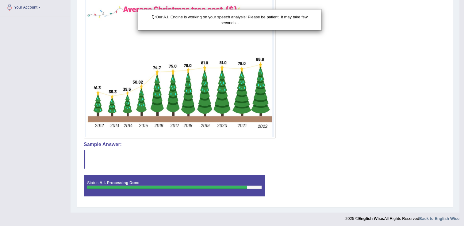
scroll to position [155, 0]
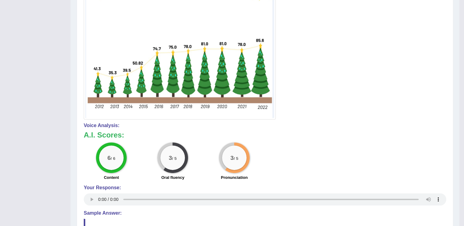
drag, startPoint x: 465, startPoint y: 113, endPoint x: 460, endPoint y: 153, distance: 40.1
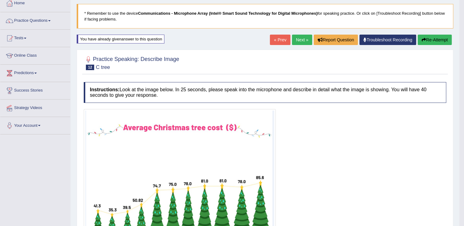
scroll to position [4, 0]
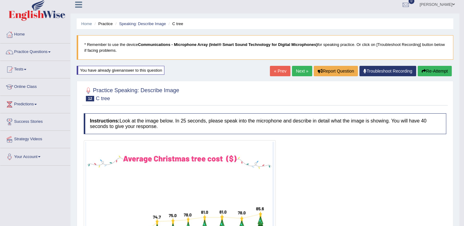
click at [436, 72] on button "Re-Attempt" at bounding box center [435, 71] width 34 height 10
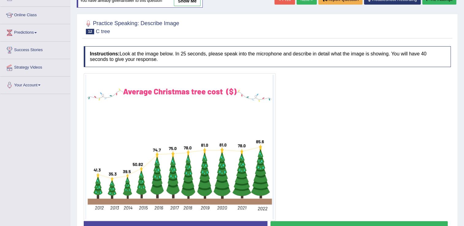
scroll to position [112, 0]
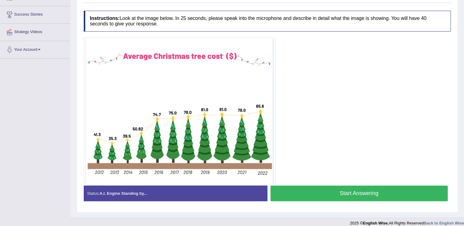
click at [347, 189] on button "Start Answering" at bounding box center [360, 194] width 178 height 16
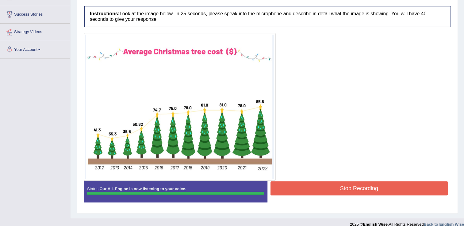
click at [347, 189] on button "Stop Recording" at bounding box center [360, 189] width 178 height 14
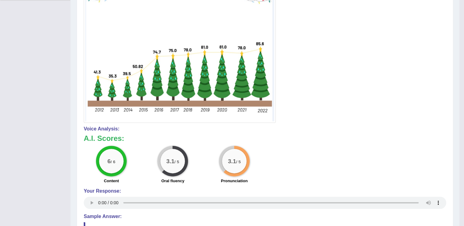
scroll to position [0, 0]
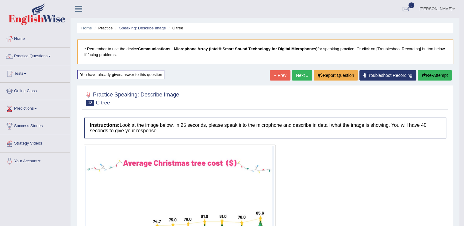
click at [302, 75] on link "Next »" at bounding box center [302, 75] width 20 height 10
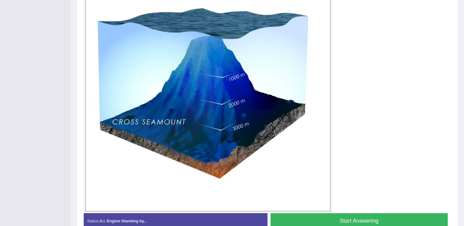
scroll to position [180, 0]
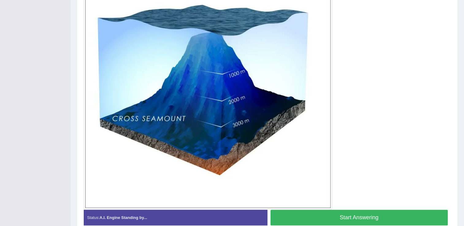
click at [380, 217] on button "Start Answering" at bounding box center [360, 218] width 178 height 16
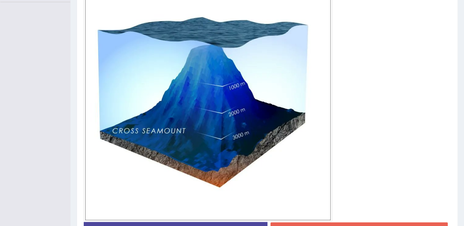
scroll to position [169, 0]
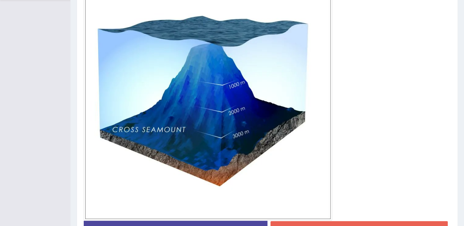
click at [402, 223] on button "Stop Recording" at bounding box center [360, 228] width 178 height 14
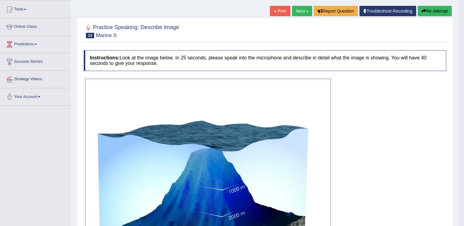
scroll to position [5, 0]
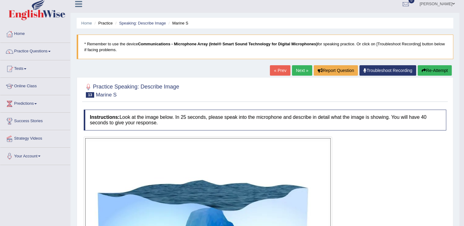
drag, startPoint x: 465, startPoint y: 130, endPoint x: 459, endPoint y: 116, distance: 15.7
click at [459, 116] on html "Toggle navigation Home Practice Questions Speaking Practice Read Aloud Repeat S…" at bounding box center [232, 108] width 464 height 226
click at [429, 73] on button "Re-Attempt" at bounding box center [435, 70] width 34 height 10
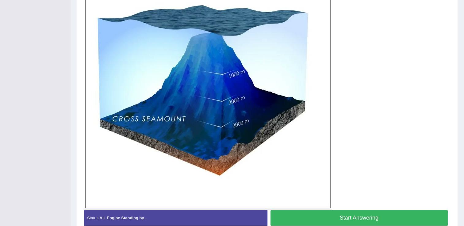
scroll to position [187, 0]
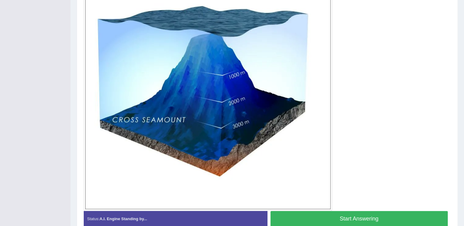
click at [373, 213] on button "Start Answering" at bounding box center [360, 219] width 178 height 16
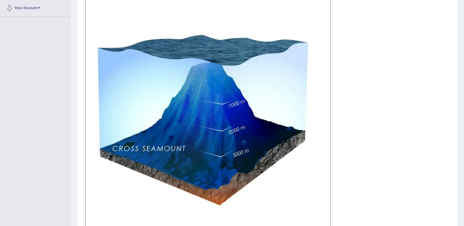
scroll to position [207, 0]
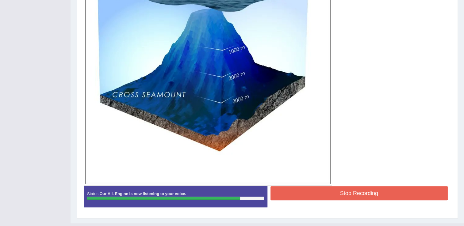
click at [407, 190] on button "Stop Recording" at bounding box center [360, 193] width 178 height 14
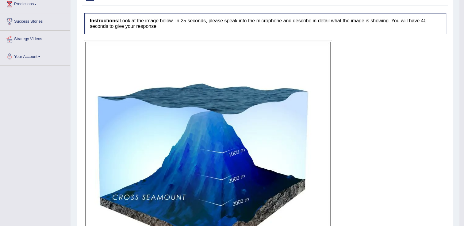
scroll to position [69, 0]
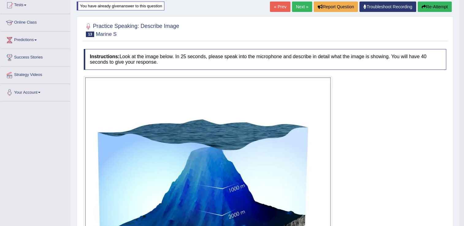
click at [438, 9] on button "Re-Attempt" at bounding box center [435, 7] width 34 height 10
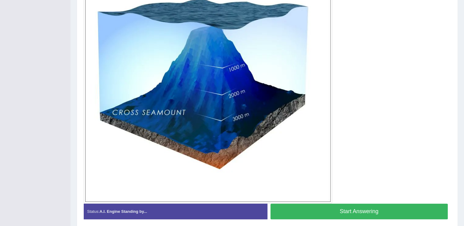
scroll to position [193, 0]
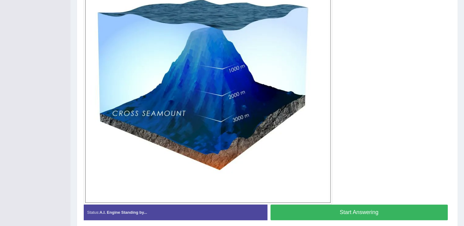
click at [369, 211] on button "Start Answering" at bounding box center [360, 213] width 178 height 16
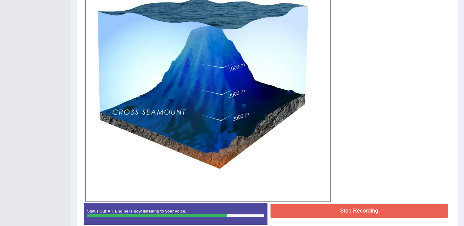
scroll to position [189, 0]
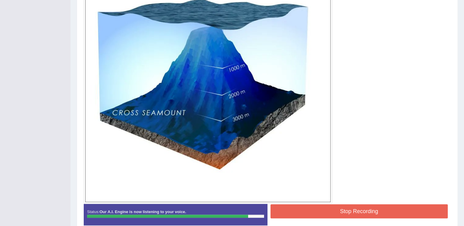
click at [380, 211] on button "Stop Recording" at bounding box center [360, 212] width 178 height 14
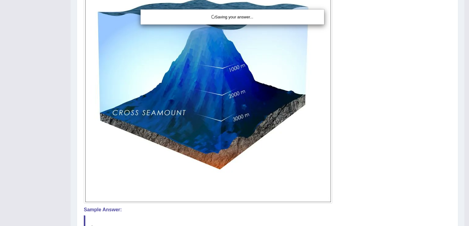
drag, startPoint x: 466, startPoint y: 154, endPoint x: 470, endPoint y: 193, distance: 39.4
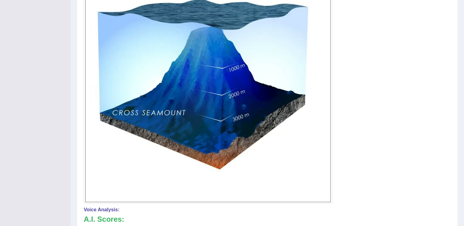
drag, startPoint x: 466, startPoint y: 123, endPoint x: 466, endPoint y: 170, distance: 46.9
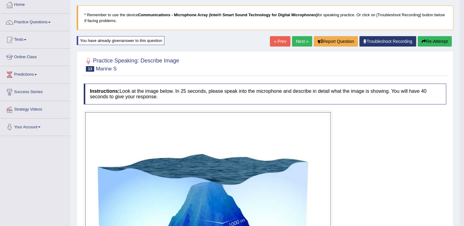
scroll to position [34, 0]
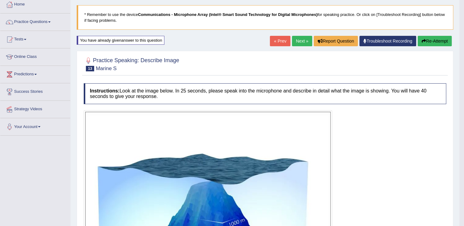
click at [429, 41] on button "Re-Attempt" at bounding box center [435, 41] width 34 height 10
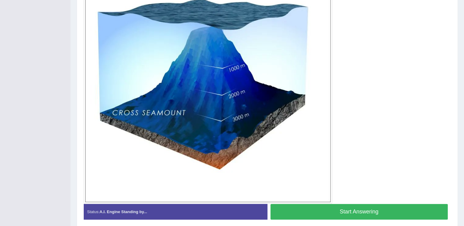
scroll to position [195, 0]
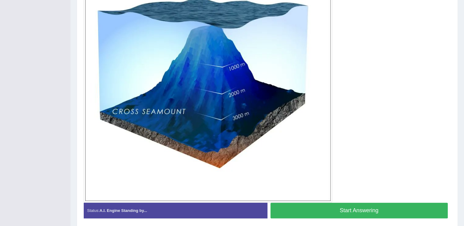
click at [379, 207] on button "Start Answering" at bounding box center [360, 211] width 178 height 16
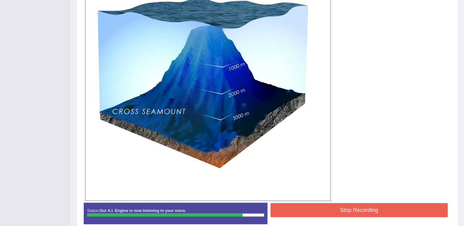
click at [379, 207] on button "Stop Recording" at bounding box center [360, 210] width 178 height 14
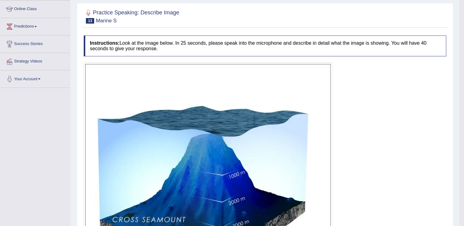
scroll to position [0, 0]
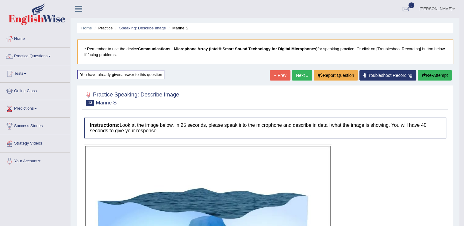
click at [304, 75] on link "Next »" at bounding box center [302, 75] width 20 height 10
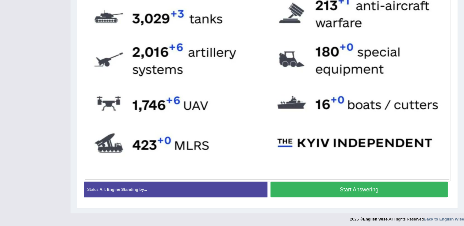
scroll to position [330, 0]
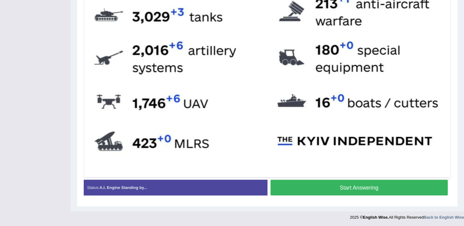
click at [392, 184] on button "Start Answering" at bounding box center [360, 188] width 178 height 16
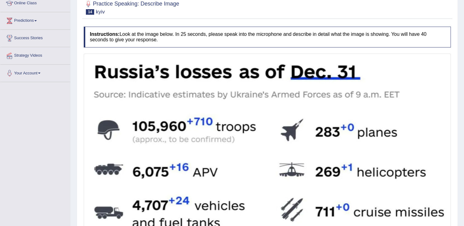
scroll to position [35, 0]
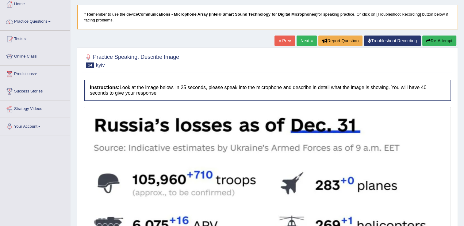
click at [429, 36] on button "Re-Attempt" at bounding box center [439, 41] width 34 height 10
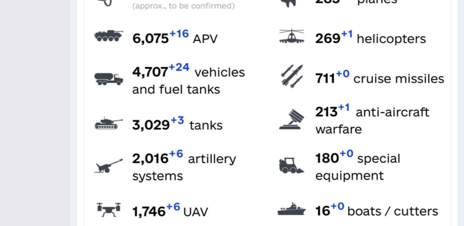
scroll to position [330, 0]
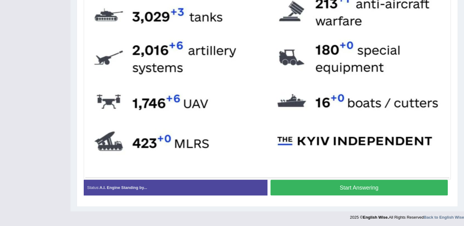
click at [411, 189] on button "Start Answering" at bounding box center [360, 188] width 178 height 16
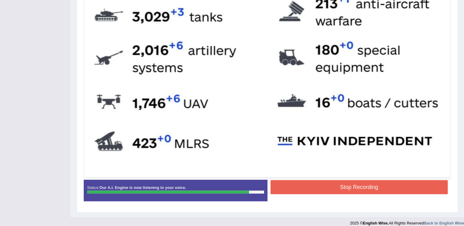
click at [392, 194] on div "Stop Recording" at bounding box center [359, 188] width 184 height 16
click at [389, 190] on button "Stop Recording" at bounding box center [360, 187] width 178 height 14
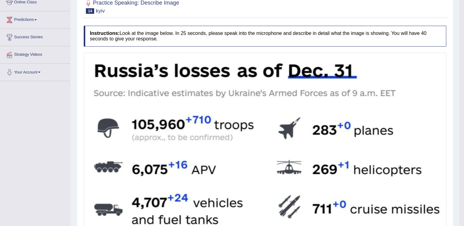
scroll to position [9, 0]
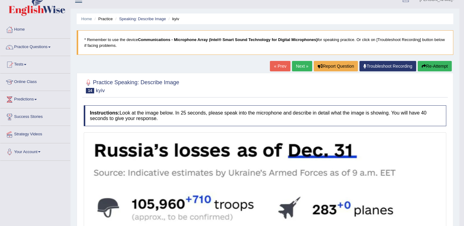
drag, startPoint x: 467, startPoint y: 152, endPoint x: 462, endPoint y: 107, distance: 44.7
click at [462, 107] on html "Toggle navigation Home Practice Questions Speaking Practice Read Aloud Repeat S…" at bounding box center [232, 104] width 464 height 226
click at [425, 63] on button "Re-Attempt" at bounding box center [435, 66] width 34 height 10
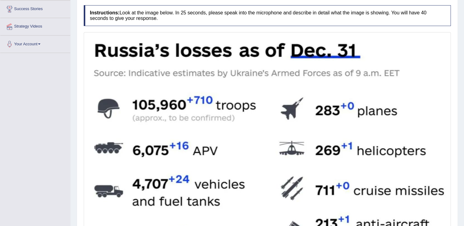
scroll to position [120, 0]
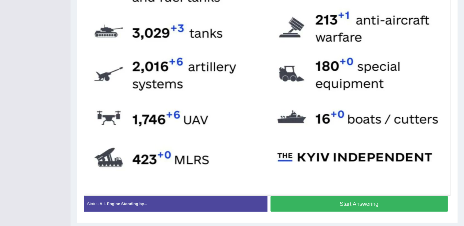
click at [406, 204] on button "Start Answering" at bounding box center [360, 204] width 178 height 16
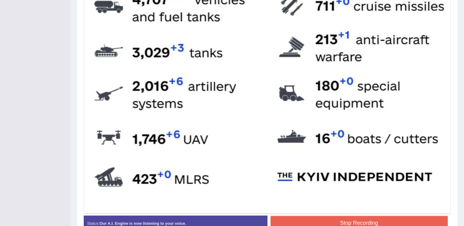
scroll to position [328, 0]
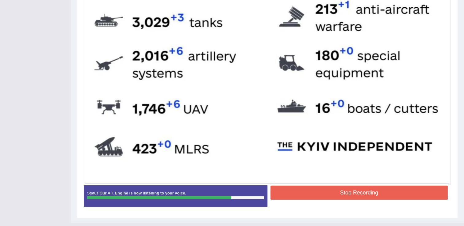
click at [392, 195] on button "Stop Recording" at bounding box center [360, 193] width 178 height 14
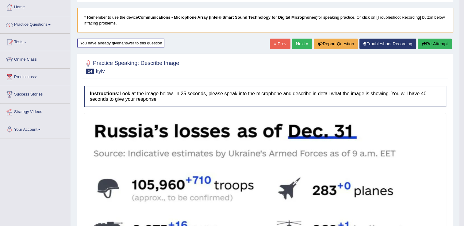
scroll to position [0, 0]
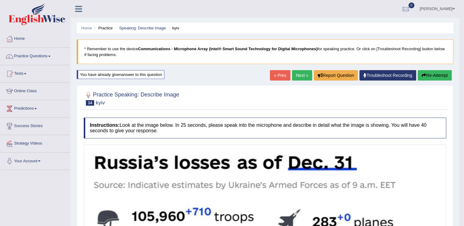
drag, startPoint x: 466, startPoint y: 163, endPoint x: 460, endPoint y: 69, distance: 95.0
click at [460, 69] on html "Toggle navigation Home Practice Questions Speaking Practice Read Aloud Repeat S…" at bounding box center [232, 113] width 464 height 226
click at [429, 72] on button "Re-Attempt" at bounding box center [435, 75] width 34 height 10
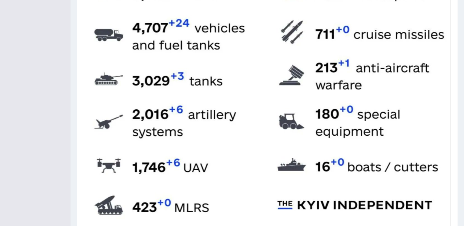
scroll to position [338, 0]
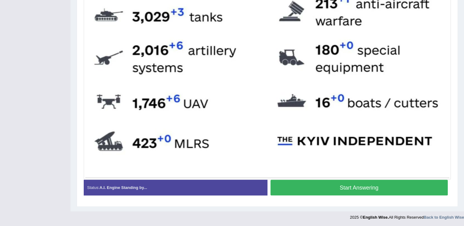
click at [417, 181] on button "Start Answering" at bounding box center [360, 188] width 178 height 16
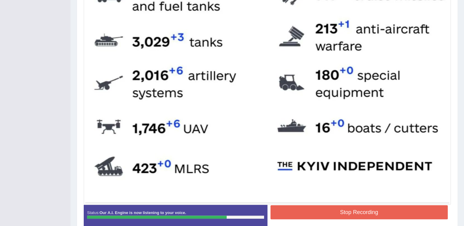
scroll to position [339, 0]
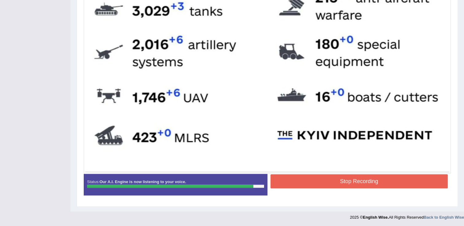
click at [313, 180] on button "Stop Recording" at bounding box center [360, 182] width 178 height 14
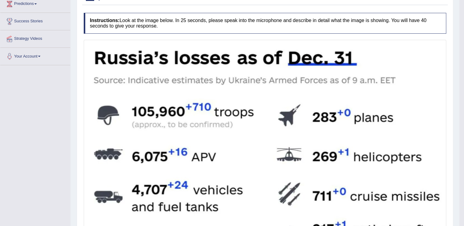
scroll to position [0, 0]
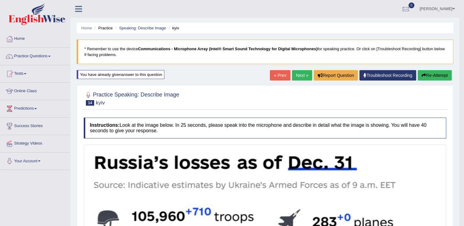
click at [307, 73] on link "Next »" at bounding box center [302, 75] width 20 height 10
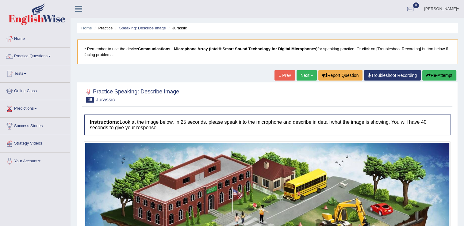
scroll to position [46, 0]
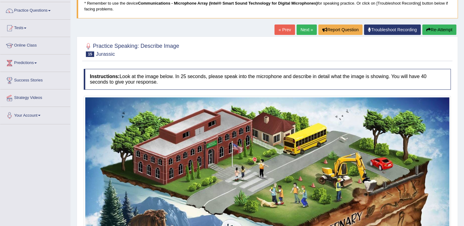
click at [283, 31] on link "« Prev" at bounding box center [284, 30] width 20 height 10
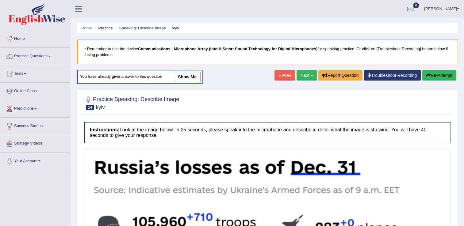
click at [439, 78] on button "Re-Attempt" at bounding box center [439, 75] width 34 height 10
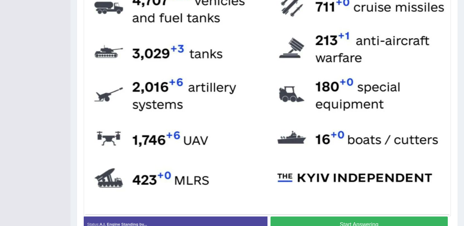
scroll to position [330, 0]
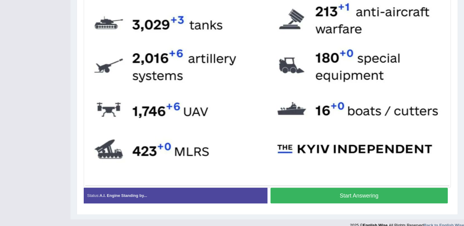
click at [414, 204] on div "Start Answering" at bounding box center [359, 196] width 184 height 17
click at [411, 199] on button "Start Answering" at bounding box center [360, 196] width 178 height 16
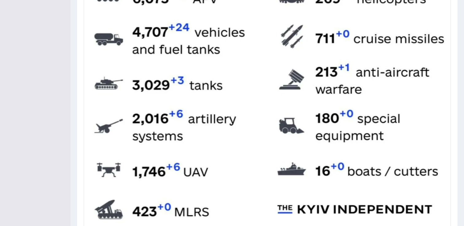
scroll to position [339, 0]
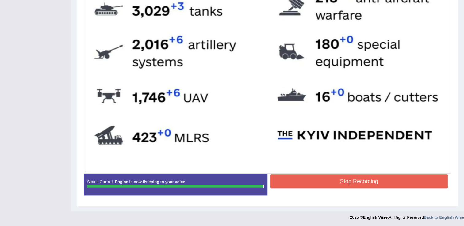
click at [396, 183] on button "Stop Recording" at bounding box center [360, 182] width 178 height 14
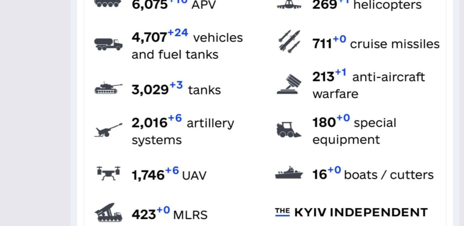
scroll to position [40, 0]
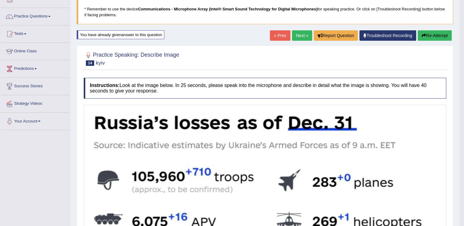
click at [426, 34] on button "Re-Attempt" at bounding box center [435, 35] width 34 height 10
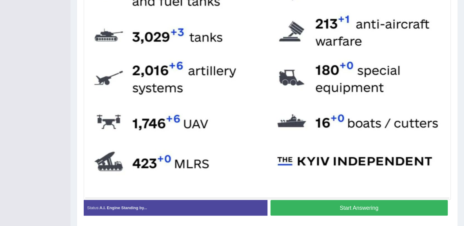
scroll to position [338, 0]
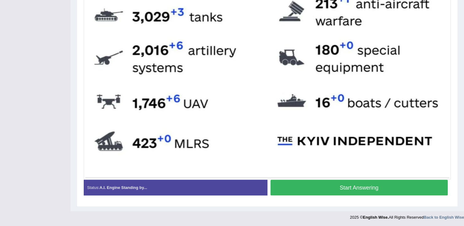
click at [387, 186] on button "Start Answering" at bounding box center [360, 188] width 178 height 16
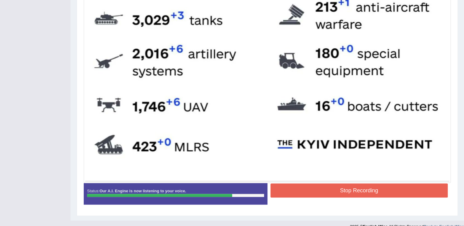
scroll to position [334, 0]
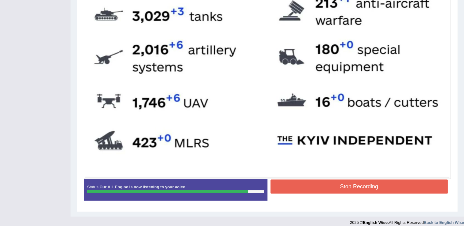
click at [399, 185] on button "Stop Recording" at bounding box center [360, 187] width 178 height 14
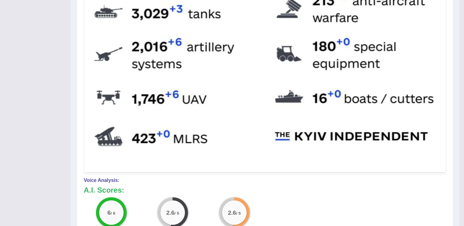
drag, startPoint x: 466, startPoint y: 129, endPoint x: 466, endPoint y: 164, distance: 34.7
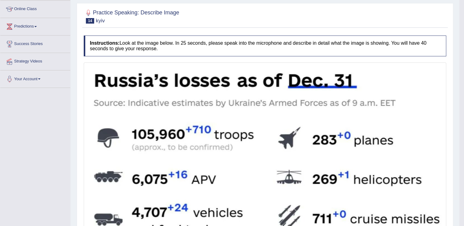
scroll to position [11, 0]
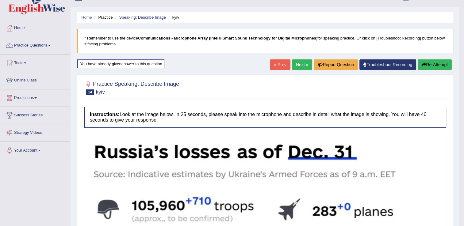
click at [419, 62] on button "Re-Attempt" at bounding box center [435, 64] width 34 height 10
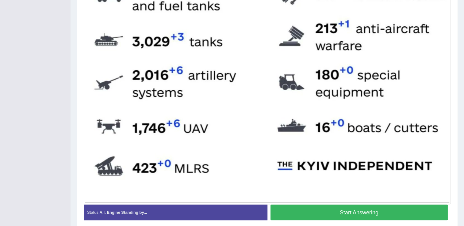
scroll to position [338, 0]
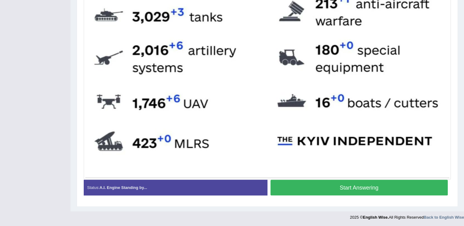
click at [393, 191] on button "Start Answering" at bounding box center [360, 188] width 178 height 16
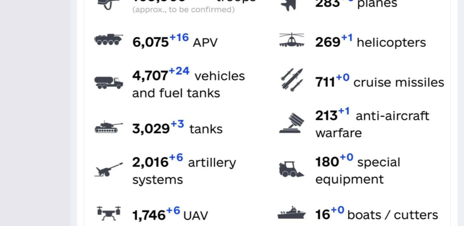
scroll to position [332, 0]
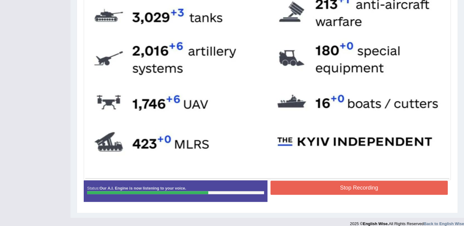
click at [395, 182] on button "Stop Recording" at bounding box center [360, 188] width 178 height 14
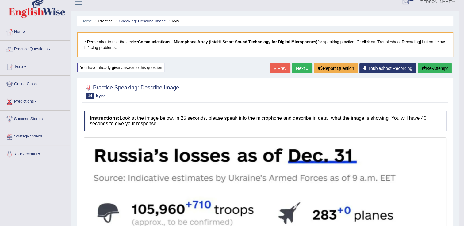
scroll to position [0, 0]
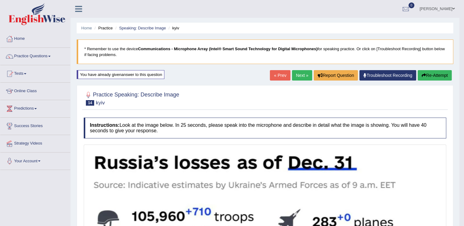
drag, startPoint x: 466, startPoint y: 173, endPoint x: 442, endPoint y: 57, distance: 119.1
click at [442, 57] on html "Toggle navigation Home Practice Questions Speaking Practice Read Aloud Repeat S…" at bounding box center [232, 113] width 464 height 226
click at [431, 73] on button "Re-Attempt" at bounding box center [435, 75] width 34 height 10
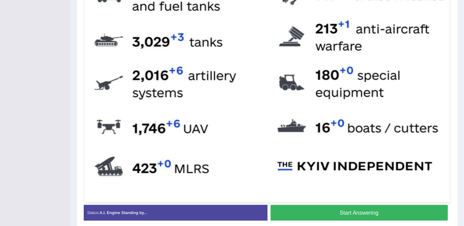
scroll to position [315, 0]
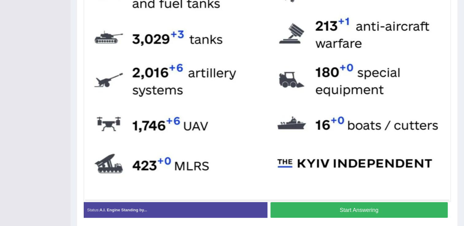
click at [402, 204] on button "Start Answering" at bounding box center [360, 210] width 178 height 16
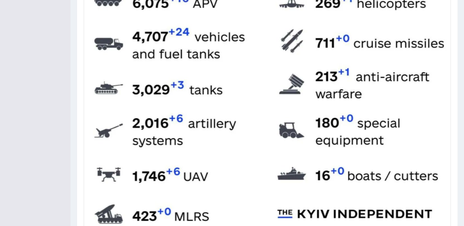
scroll to position [307, 0]
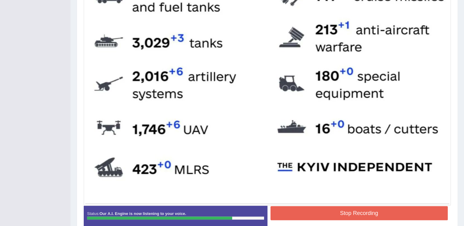
click at [401, 207] on button "Stop Recording" at bounding box center [360, 213] width 178 height 14
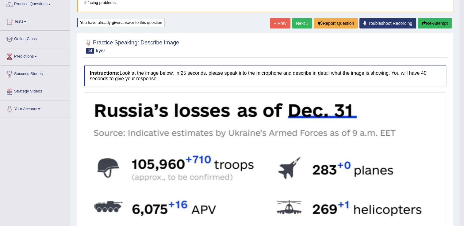
scroll to position [40, 0]
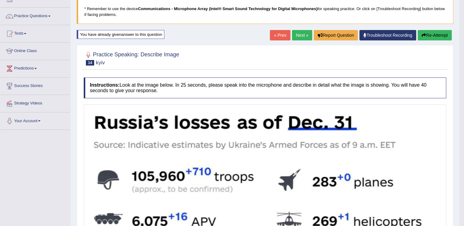
drag, startPoint x: 465, startPoint y: 136, endPoint x: 470, endPoint y: 72, distance: 64.9
click at [464, 72] on html "Toggle navigation Home Practice Questions Speaking Practice Read Aloud Repeat S…" at bounding box center [232, 73] width 464 height 226
click at [439, 35] on button "Re-Attempt" at bounding box center [435, 35] width 34 height 10
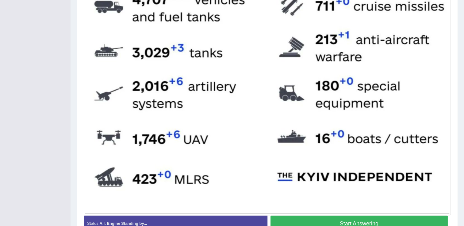
scroll to position [338, 0]
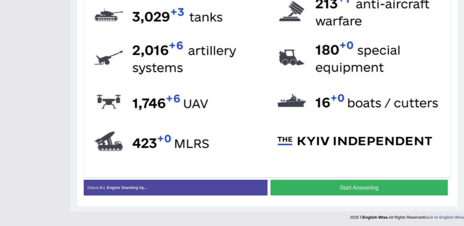
click at [380, 186] on button "Start Answering" at bounding box center [360, 188] width 178 height 16
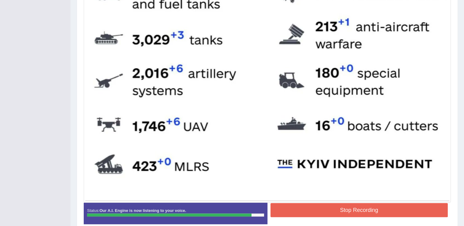
scroll to position [311, 0]
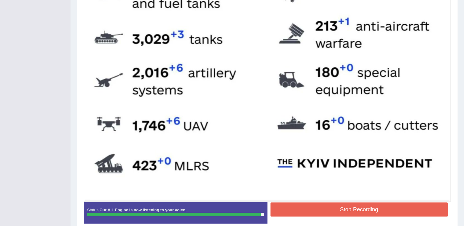
click at [373, 209] on button "Stop Recording" at bounding box center [360, 210] width 178 height 14
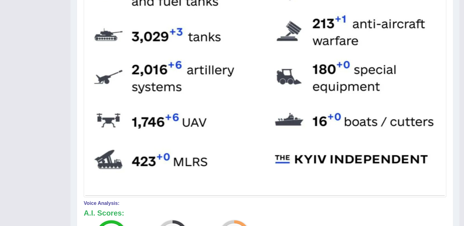
drag, startPoint x: 466, startPoint y: 125, endPoint x: 466, endPoint y: 141, distance: 16.3
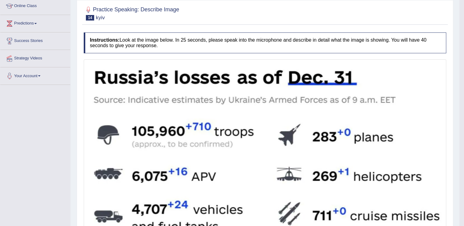
scroll to position [61, 0]
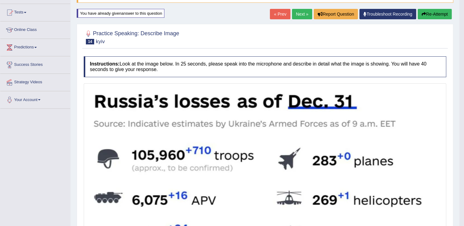
click at [439, 9] on button "Re-Attempt" at bounding box center [435, 14] width 34 height 10
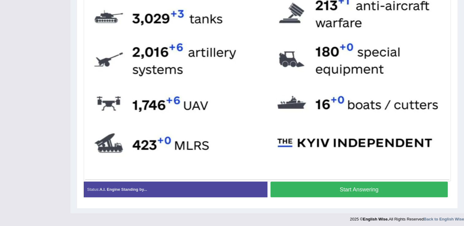
scroll to position [337, 0]
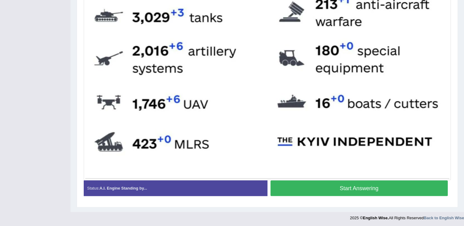
click at [380, 185] on button "Start Answering" at bounding box center [360, 189] width 178 height 16
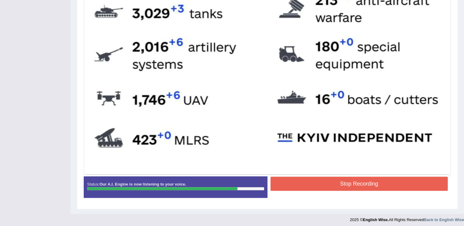
scroll to position [339, 0]
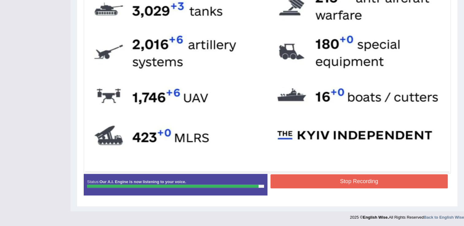
click at [410, 176] on button "Stop Recording" at bounding box center [360, 182] width 178 height 14
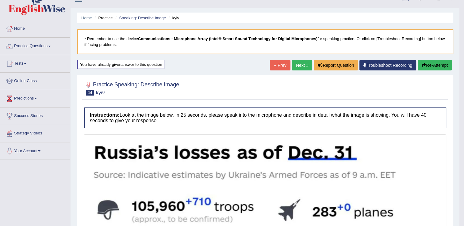
scroll to position [9, 0]
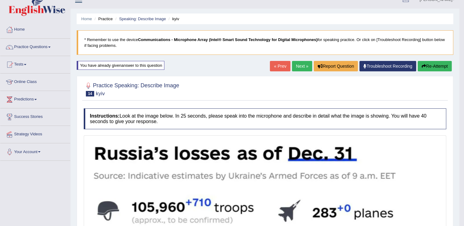
drag, startPoint x: 467, startPoint y: 130, endPoint x: 462, endPoint y: 55, distance: 75.3
click at [462, 55] on html "Toggle navigation Home Practice Questions Speaking Practice Read Aloud Repeat S…" at bounding box center [232, 104] width 464 height 226
click at [300, 64] on link "Next »" at bounding box center [302, 66] width 20 height 10
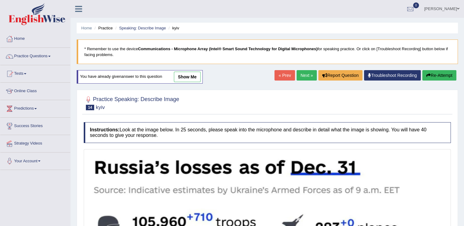
click at [433, 75] on button "Re-Attempt" at bounding box center [439, 75] width 34 height 10
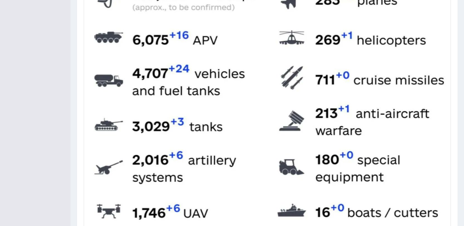
scroll to position [338, 0]
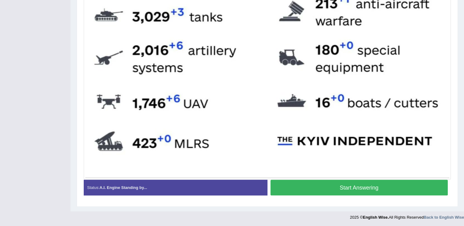
click at [365, 191] on button "Start Answering" at bounding box center [360, 188] width 178 height 16
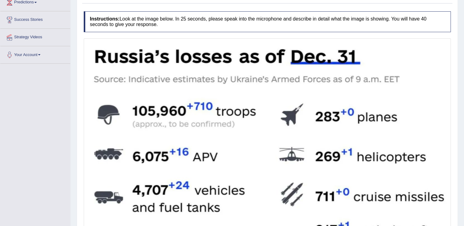
scroll to position [27, 0]
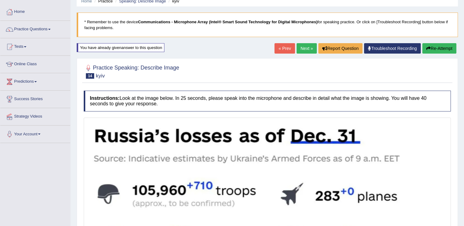
click at [439, 51] on button "Re-Attempt" at bounding box center [439, 48] width 34 height 10
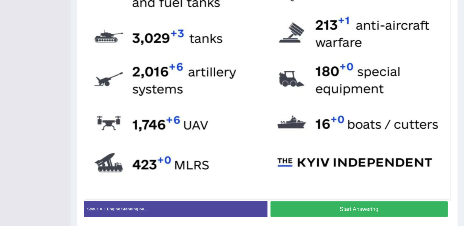
scroll to position [338, 0]
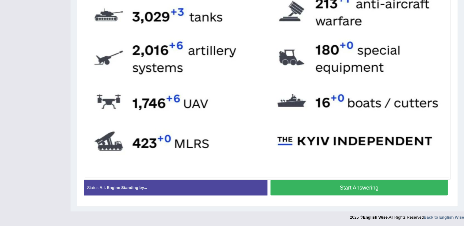
click at [349, 185] on button "Start Answering" at bounding box center [360, 188] width 178 height 16
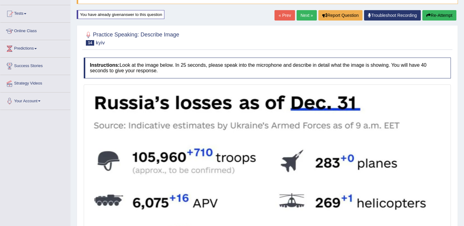
scroll to position [339, 0]
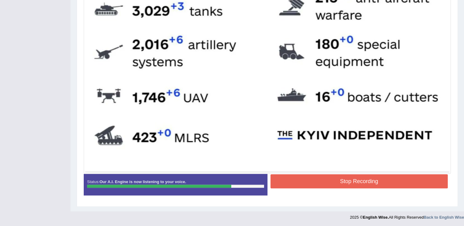
click at [389, 177] on button "Stop Recording" at bounding box center [360, 182] width 178 height 14
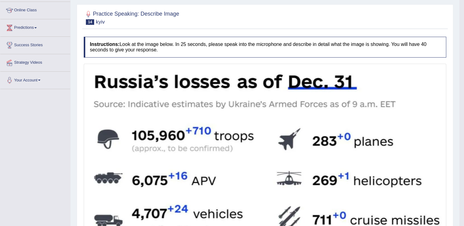
scroll to position [0, 0]
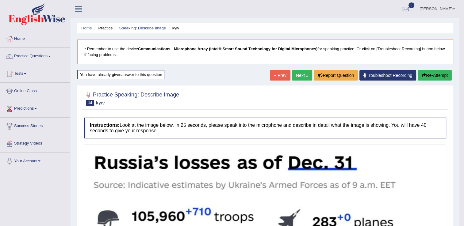
click at [429, 73] on button "Re-Attempt" at bounding box center [435, 75] width 34 height 10
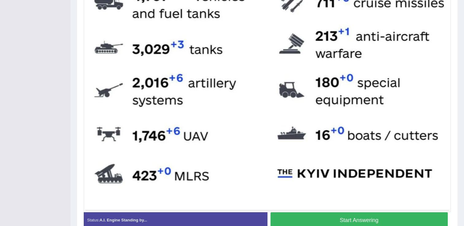
scroll to position [309, 0]
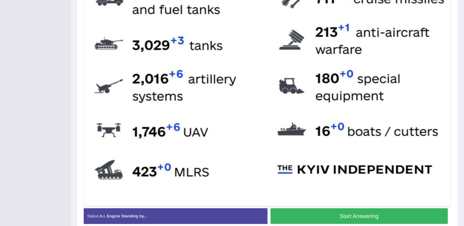
click at [418, 210] on button "Start Answering" at bounding box center [360, 217] width 178 height 16
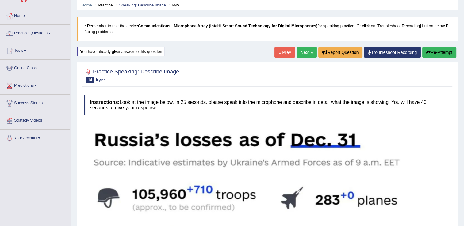
scroll to position [0, 0]
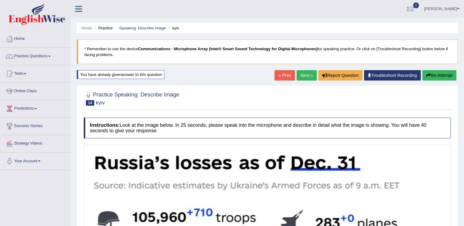
click at [442, 71] on button "Re-Attempt" at bounding box center [439, 75] width 34 height 10
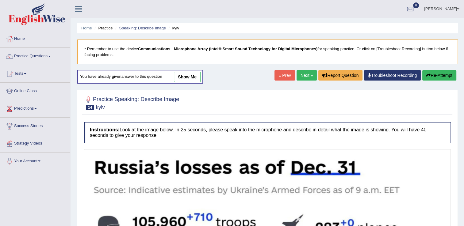
click at [313, 75] on link "Next »" at bounding box center [307, 75] width 20 height 10
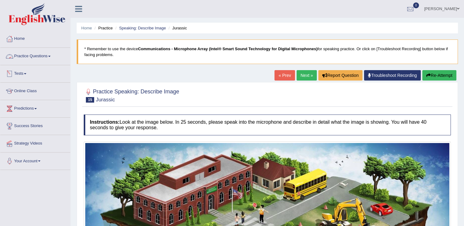
click at [37, 58] on link "Practice Questions" at bounding box center [35, 55] width 70 height 15
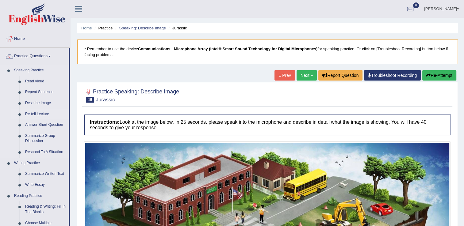
click at [44, 113] on link "Re-tell Lecture" at bounding box center [45, 114] width 46 height 11
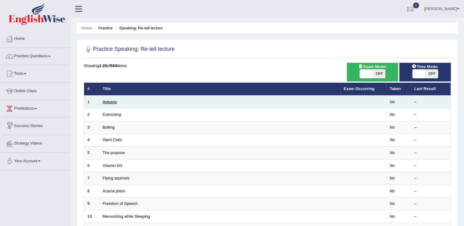
click at [109, 100] on link "Ikebana" at bounding box center [110, 102] width 14 height 5
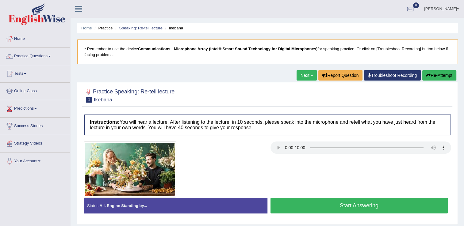
click at [311, 203] on button "Start Answering" at bounding box center [360, 206] width 178 height 16
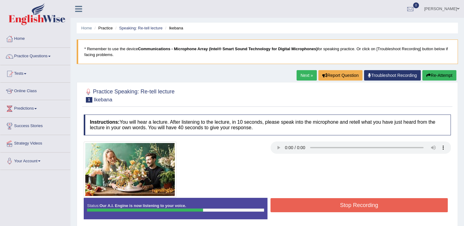
click at [311, 203] on button "Stop Recording" at bounding box center [360, 205] width 178 height 14
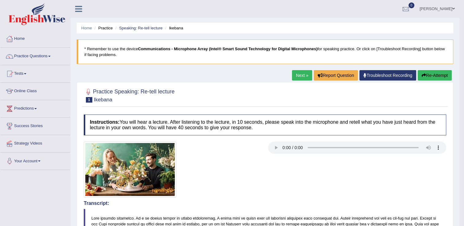
drag, startPoint x: 466, startPoint y: 96, endPoint x: 469, endPoint y: 141, distance: 45.2
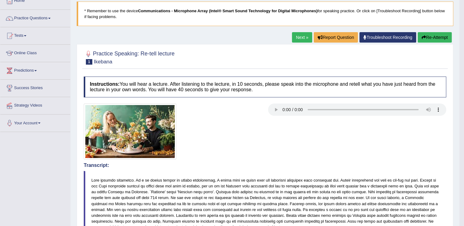
scroll to position [27, 0]
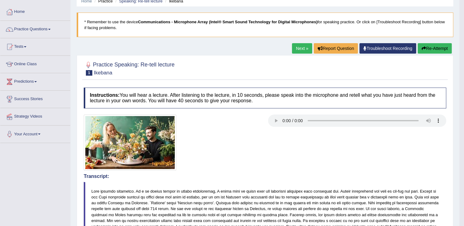
click at [426, 48] on button "Re-Attempt" at bounding box center [435, 48] width 34 height 10
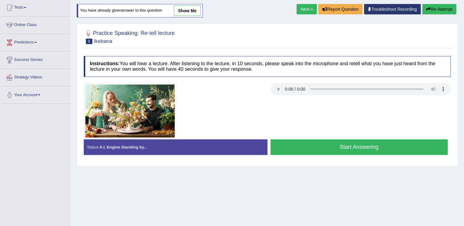
scroll to position [69, 0]
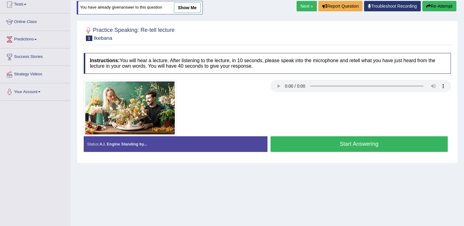
click at [302, 140] on button "Start Answering" at bounding box center [360, 144] width 178 height 16
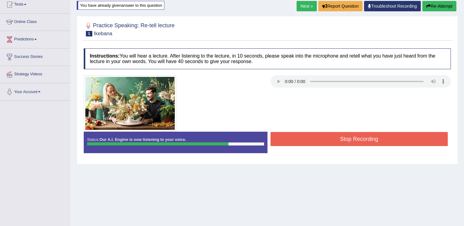
click at [302, 140] on button "Stop Recording" at bounding box center [360, 139] width 178 height 14
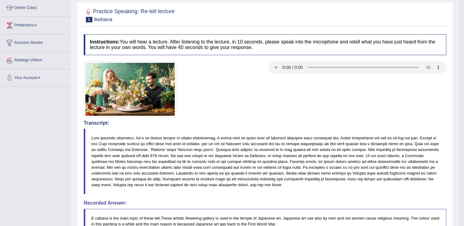
scroll to position [0, 0]
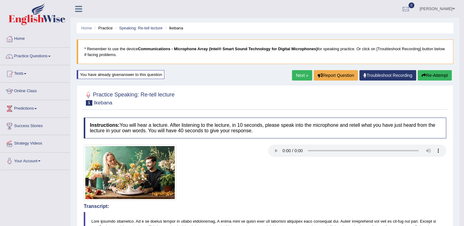
drag, startPoint x: 466, startPoint y: 102, endPoint x: 470, endPoint y: 80, distance: 23.0
click at [464, 80] on html "Toggle navigation Home Practice Questions Speaking Practice Read Aloud Repeat S…" at bounding box center [232, 113] width 464 height 226
click at [437, 72] on button "Re-Attempt" at bounding box center [435, 75] width 34 height 10
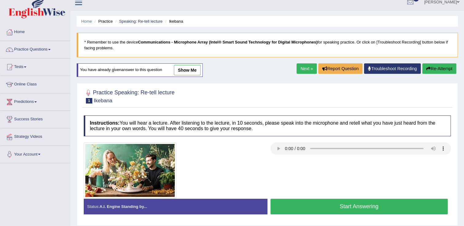
scroll to position [6, 0]
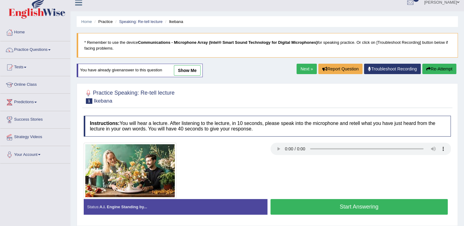
click at [404, 208] on button "Start Answering" at bounding box center [360, 207] width 178 height 16
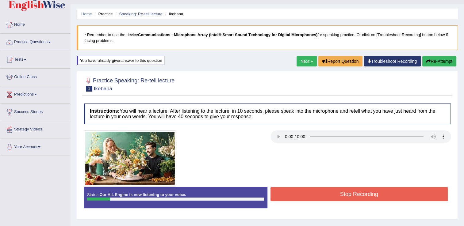
scroll to position [17, 0]
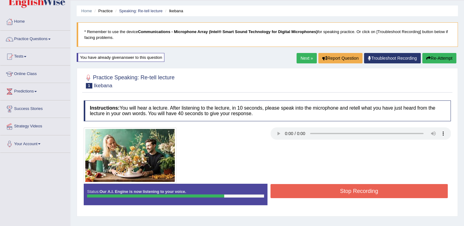
click at [434, 198] on div "Stop Recording" at bounding box center [359, 192] width 184 height 16
click at [434, 196] on button "Stop Recording" at bounding box center [360, 191] width 178 height 14
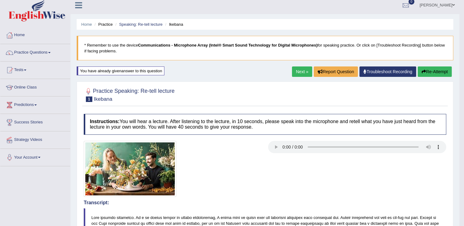
scroll to position [3, 0]
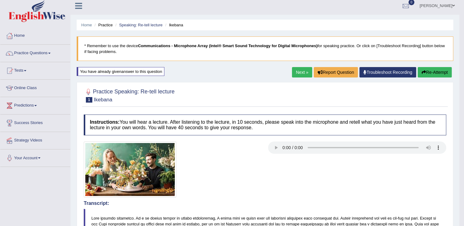
drag, startPoint x: 466, startPoint y: 113, endPoint x: 470, endPoint y: 145, distance: 32.7
click at [464, 145] on html "Toggle navigation Home Practice Questions Speaking Practice Read Aloud Repeat S…" at bounding box center [232, 110] width 464 height 226
click at [428, 72] on button "Re-Attempt" at bounding box center [435, 72] width 34 height 10
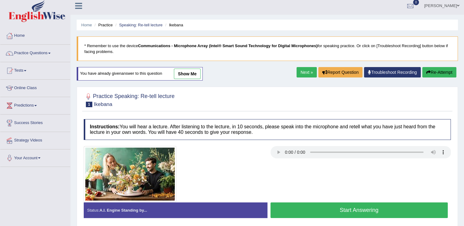
scroll to position [46, 0]
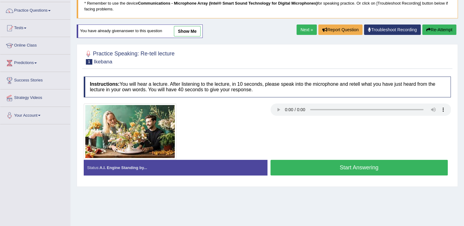
click at [373, 164] on button "Start Answering" at bounding box center [360, 168] width 178 height 16
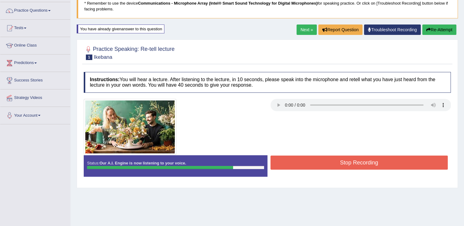
click at [373, 164] on button "Stop Recording" at bounding box center [360, 163] width 178 height 14
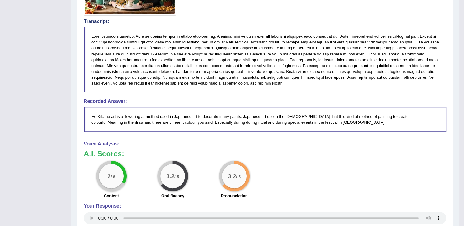
scroll to position [0, 0]
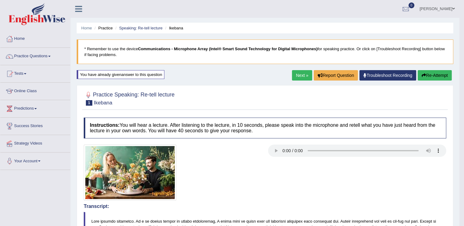
drag, startPoint x: 466, startPoint y: 81, endPoint x: 468, endPoint y: 9, distance: 72.4
click at [464, 9] on html "Toggle navigation Home Practice Questions Speaking Practice Read Aloud Repeat S…" at bounding box center [232, 113] width 464 height 226
click at [306, 76] on link "Next »" at bounding box center [302, 75] width 20 height 10
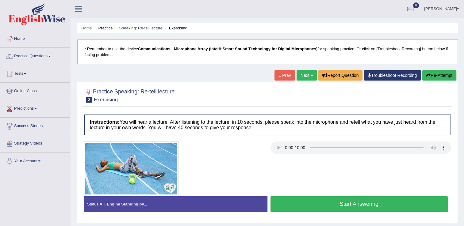
click at [284, 207] on button "Start Answering" at bounding box center [360, 205] width 178 height 16
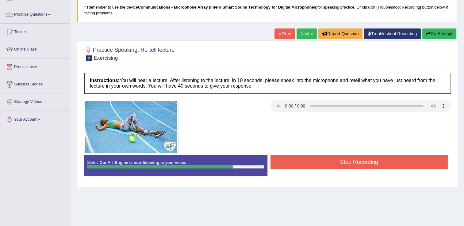
scroll to position [42, 0]
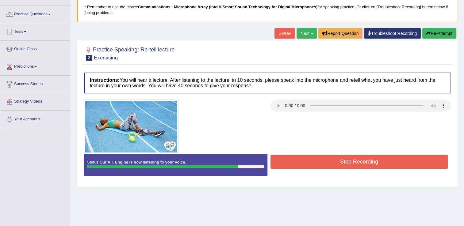
click at [397, 159] on button "Stop Recording" at bounding box center [360, 162] width 178 height 14
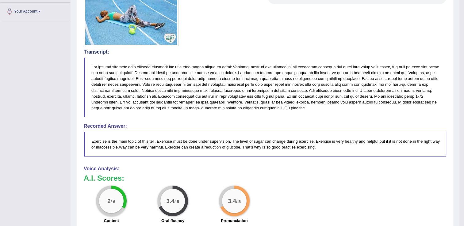
scroll to position [0, 0]
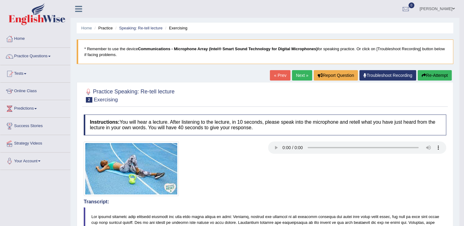
drag, startPoint x: 465, startPoint y: 110, endPoint x: 468, endPoint y: 73, distance: 36.7
click at [464, 73] on html "Toggle navigation Home Practice Questions Speaking Practice Read Aloud Repeat S…" at bounding box center [232, 113] width 464 height 226
click at [305, 78] on link "Next »" at bounding box center [302, 75] width 20 height 10
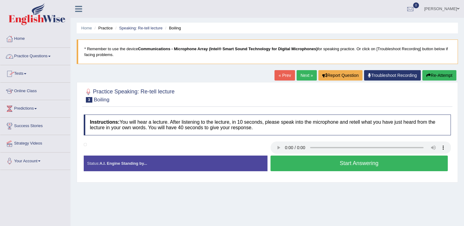
click at [36, 60] on link "Practice Questions" at bounding box center [35, 55] width 70 height 15
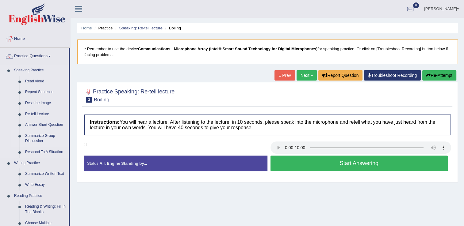
click at [40, 139] on link "Summarize Group Discussion" at bounding box center [45, 139] width 46 height 16
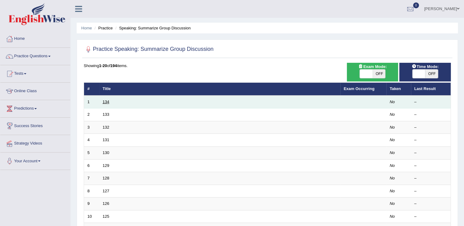
click at [107, 102] on link "134" at bounding box center [106, 102] width 7 height 5
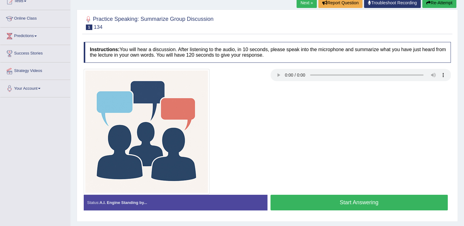
scroll to position [72, 0]
